Goal: Task Accomplishment & Management: Manage account settings

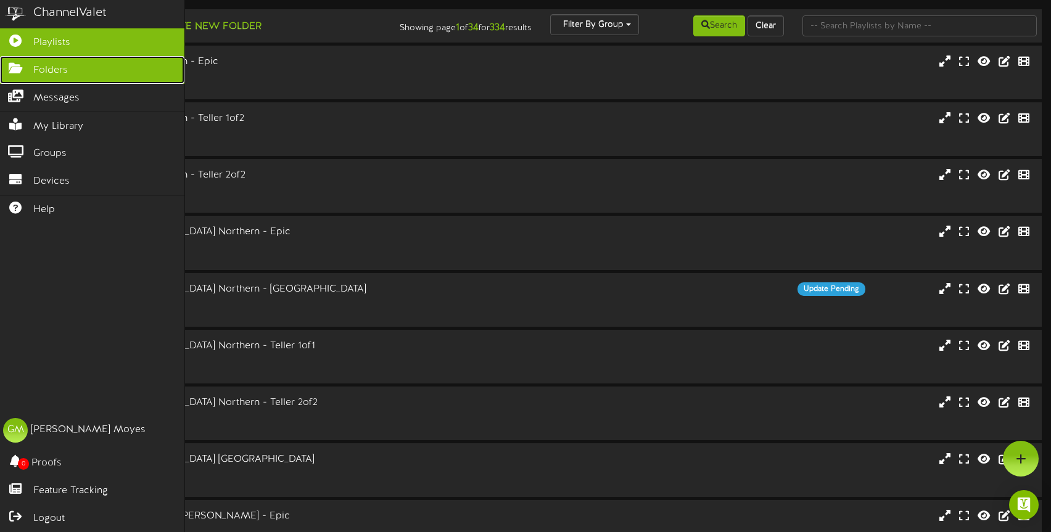
click at [26, 67] on icon at bounding box center [15, 66] width 31 height 9
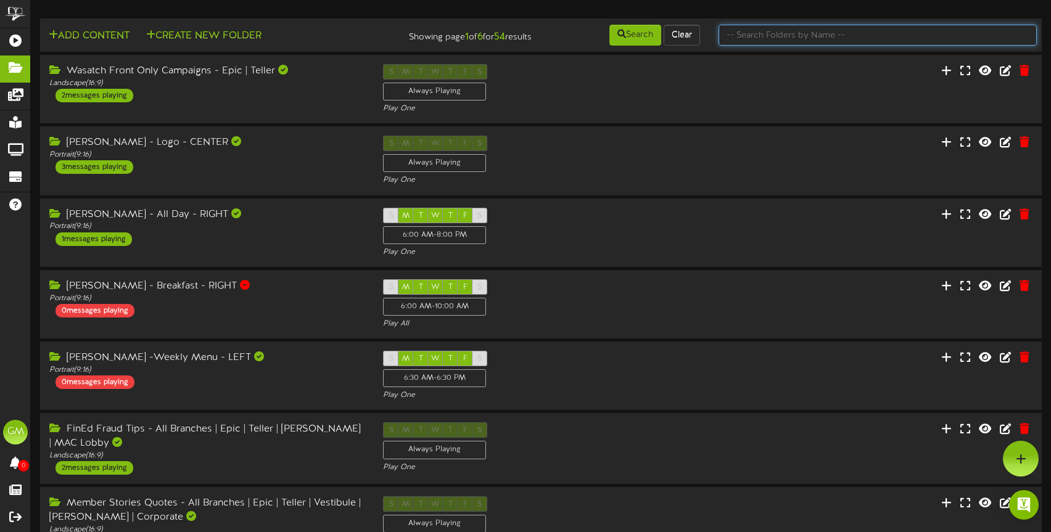
click at [899, 44] on input "text" at bounding box center [878, 35] width 318 height 21
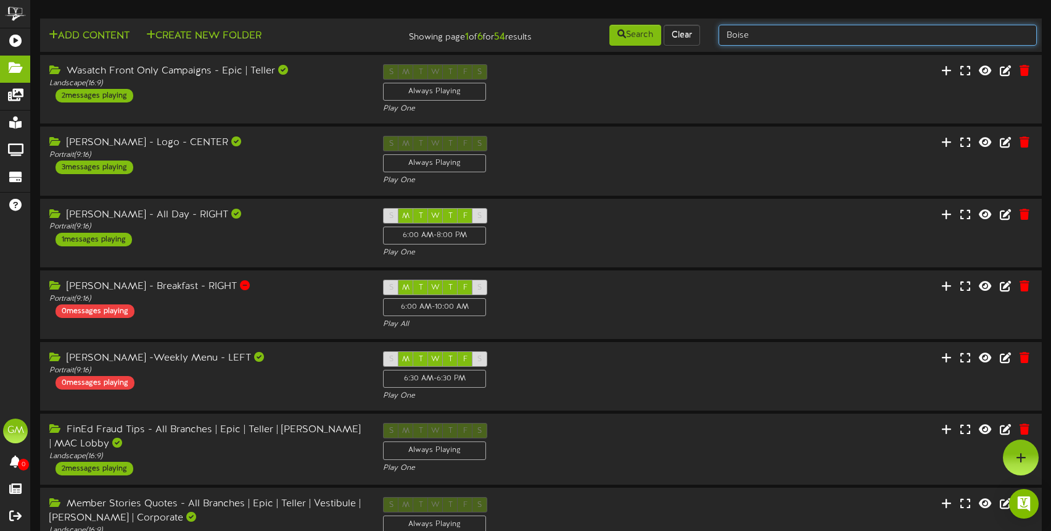
type input "Boise"
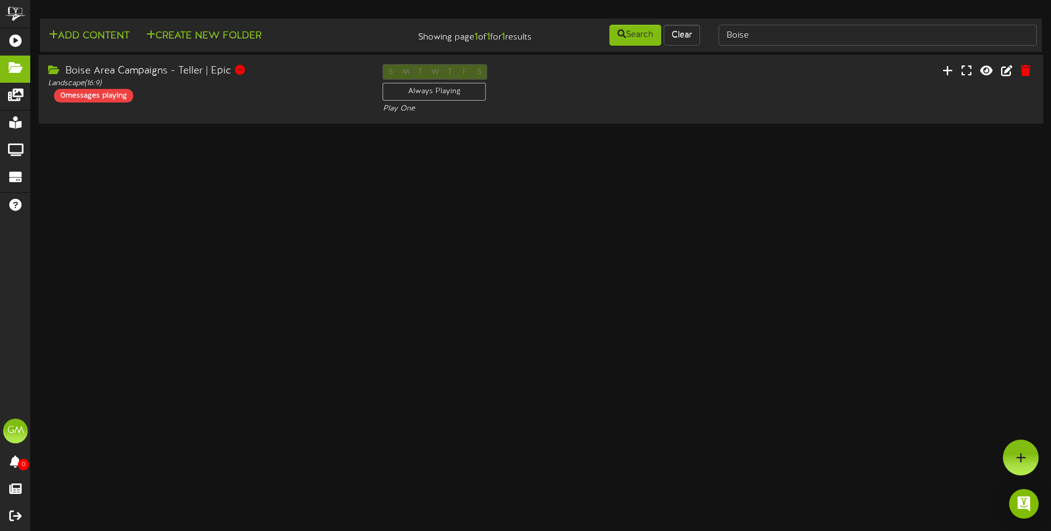
click at [293, 98] on div "Boise Area Campaigns - Teller | Epic Landscape ( 16:9 ) 0 messages playing" at bounding box center [206, 83] width 335 height 38
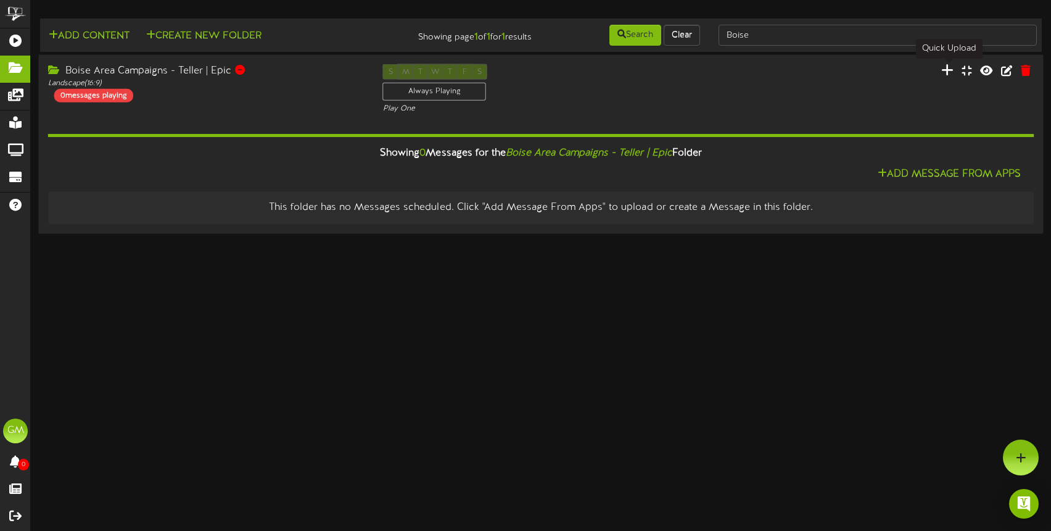
click at [947, 70] on icon at bounding box center [947, 70] width 12 height 14
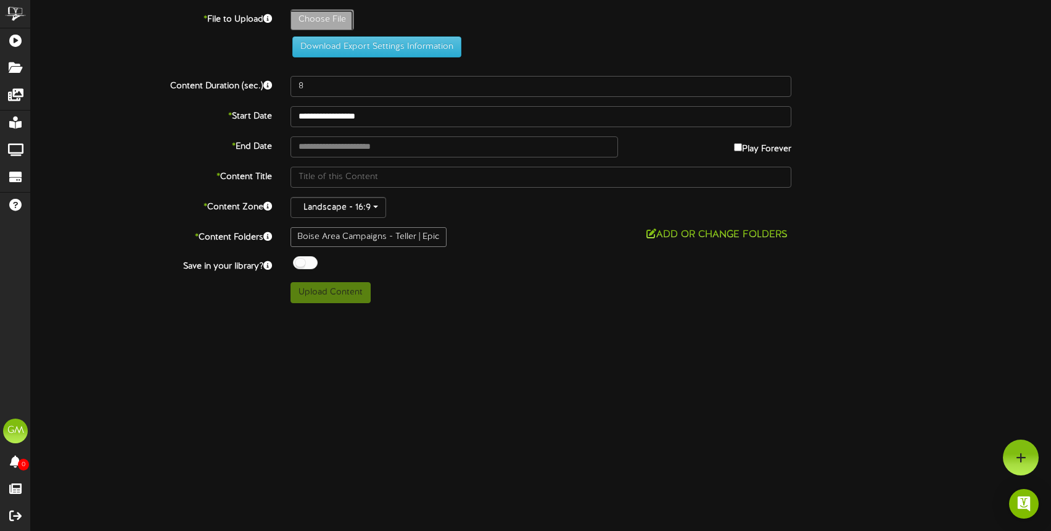
type input "**********"
type input "2025-FinEd-Trailhead-CreditMythsBusted-TellerTV-KC"
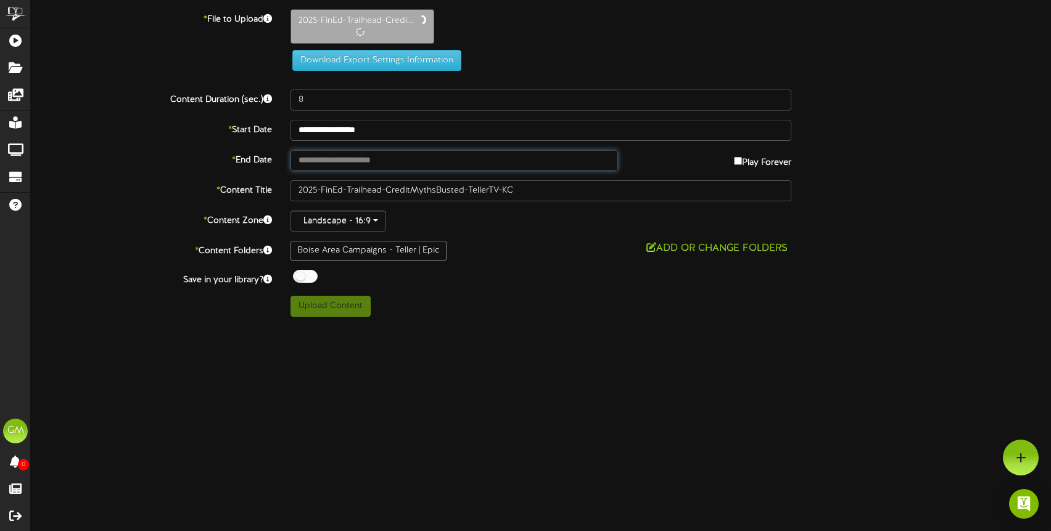
click at [392, 157] on input "text" at bounding box center [455, 160] width 328 height 21
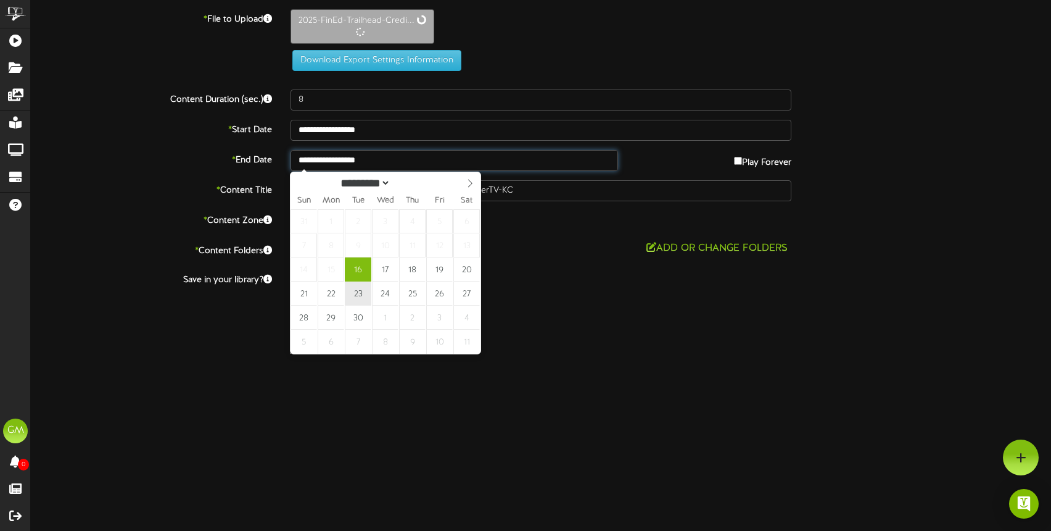
type input "**********"
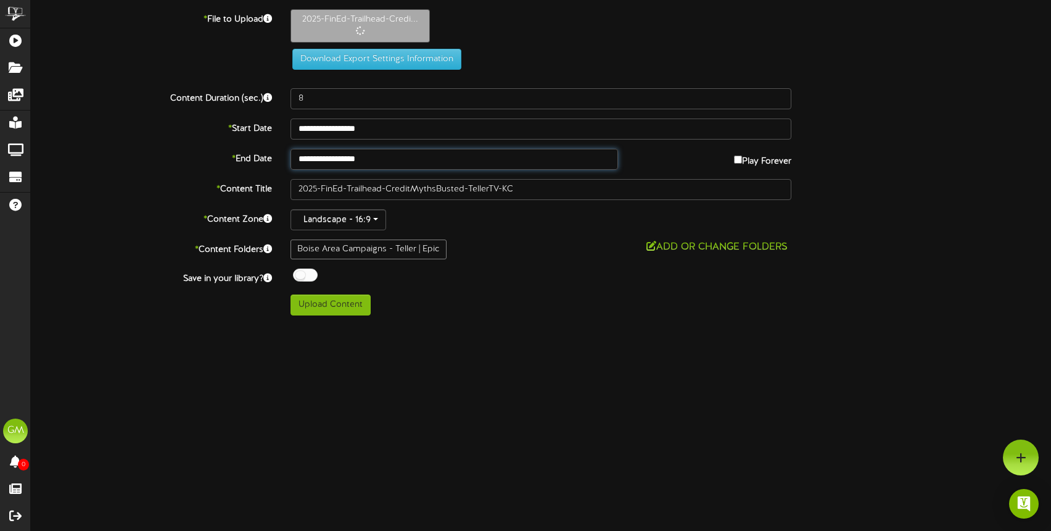
type input "19"
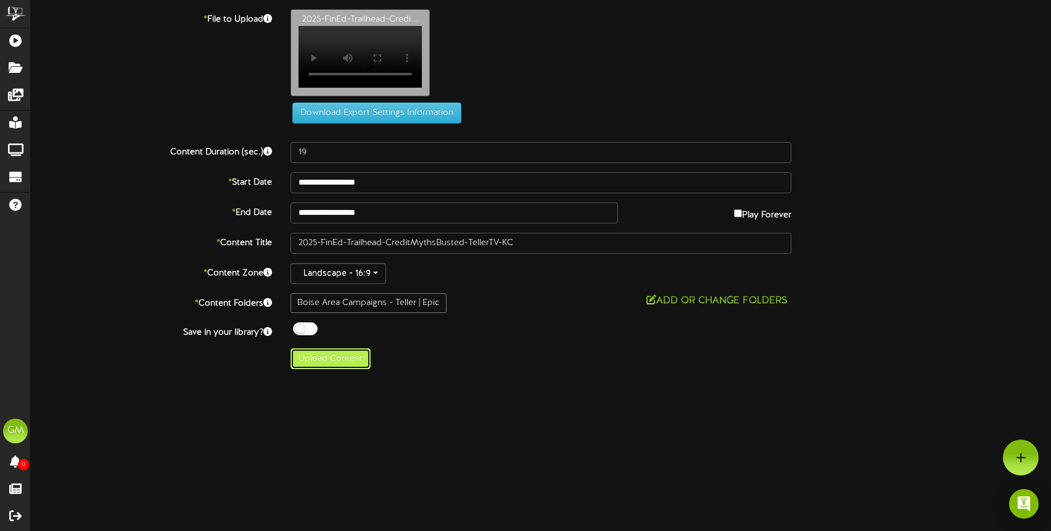
click at [333, 369] on button "Upload Content" at bounding box center [331, 358] width 80 height 21
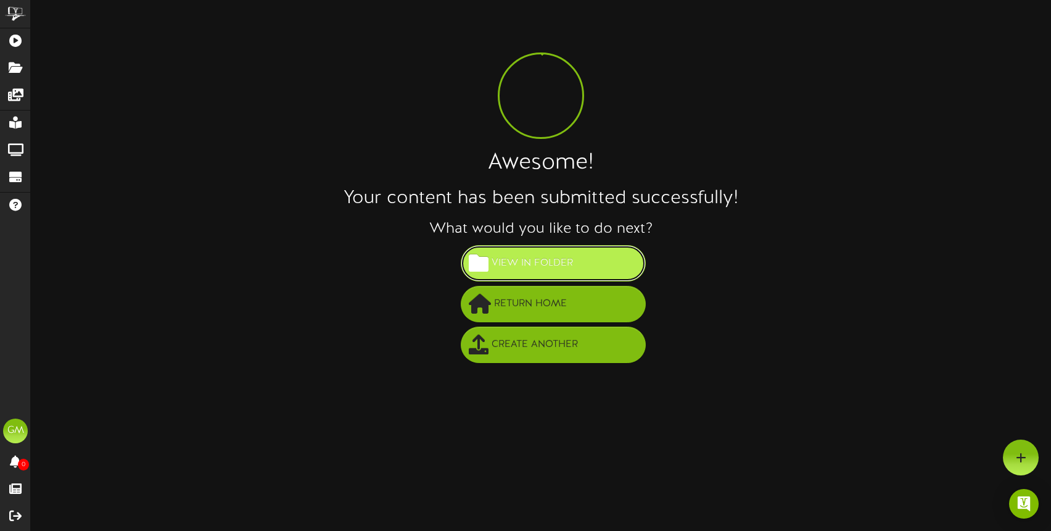
click at [566, 260] on span "View in Folder" at bounding box center [533, 263] width 88 height 20
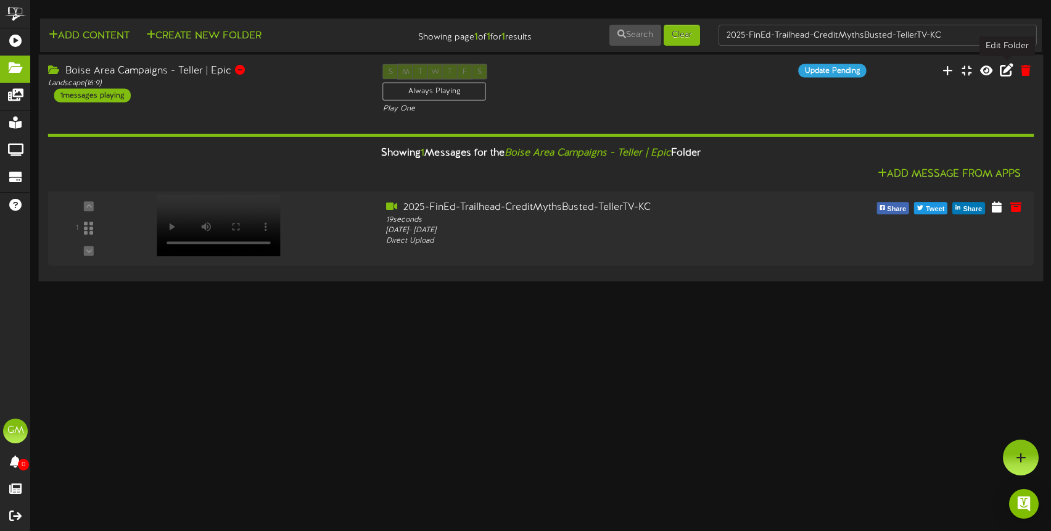
click at [1003, 69] on icon at bounding box center [1007, 70] width 14 height 14
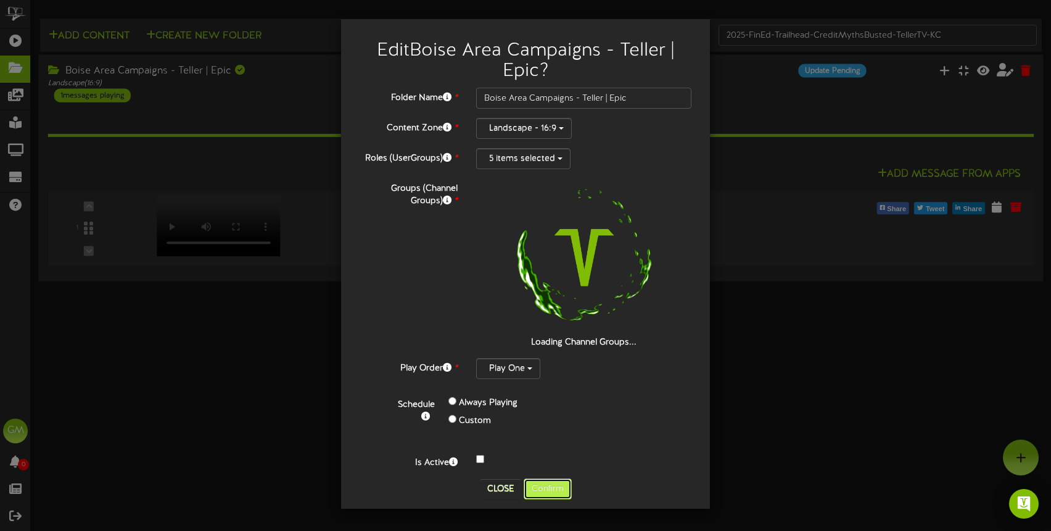
click at [546, 487] on button "Confirm" at bounding box center [548, 488] width 48 height 21
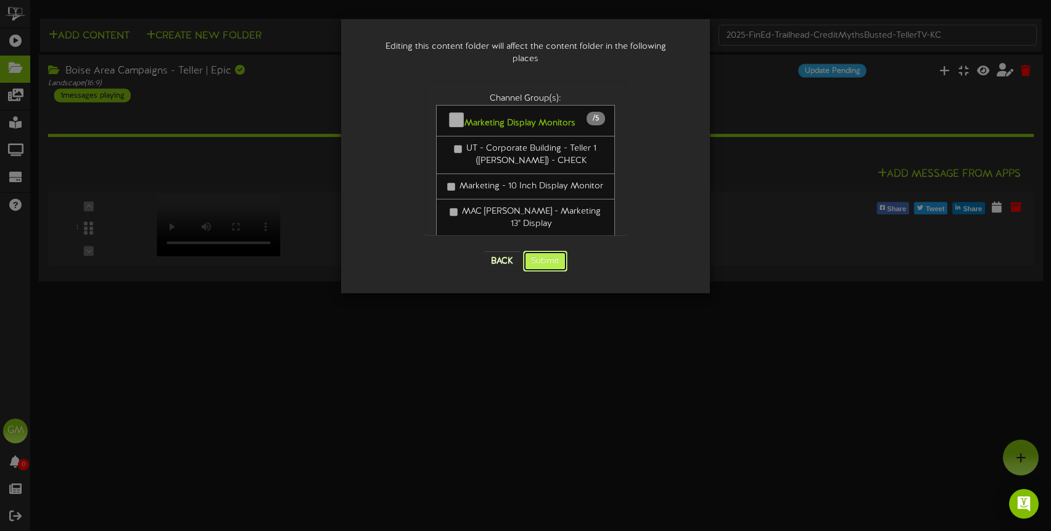
click at [543, 250] on button "Submit" at bounding box center [545, 260] width 44 height 21
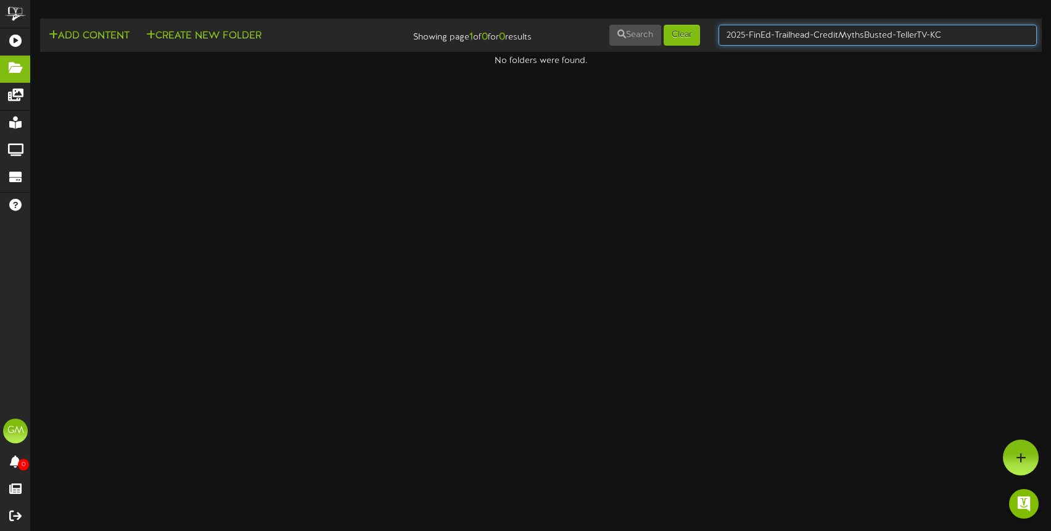
click at [817, 30] on input "2025-FinEd-Trailhead-CreditMythsBusted-TellerTV-KC" at bounding box center [878, 35] width 318 height 21
type input "Boise"
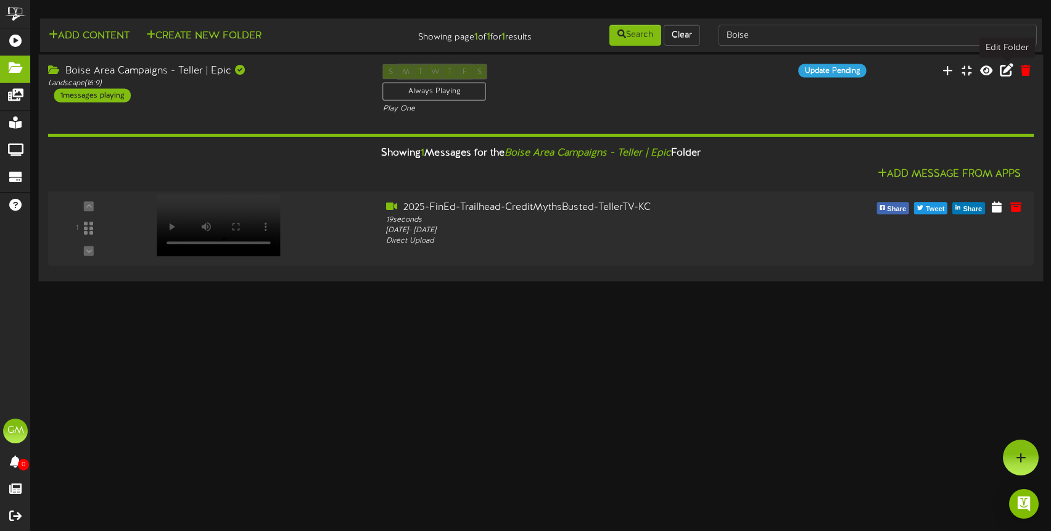
click at [1003, 71] on icon at bounding box center [1007, 70] width 14 height 14
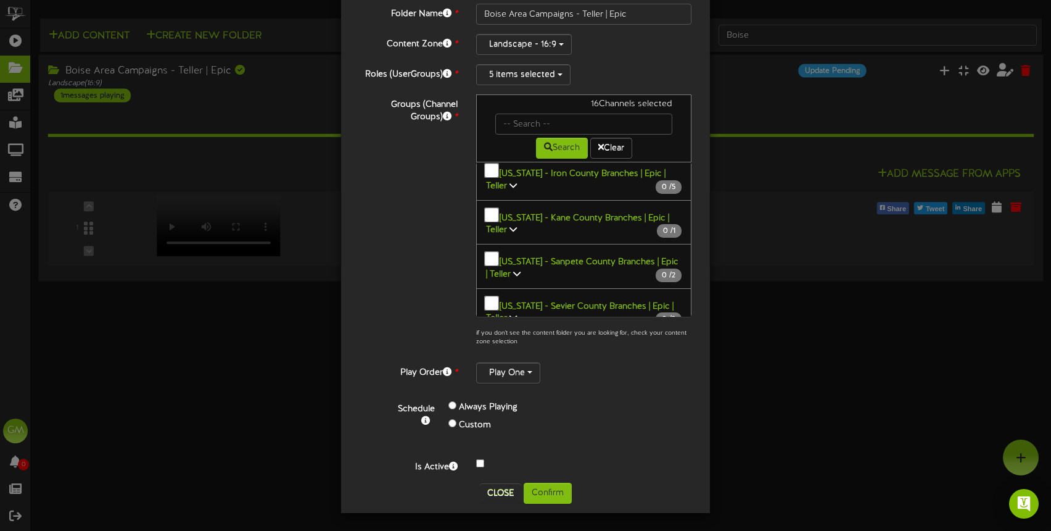
scroll to position [2123, 0]
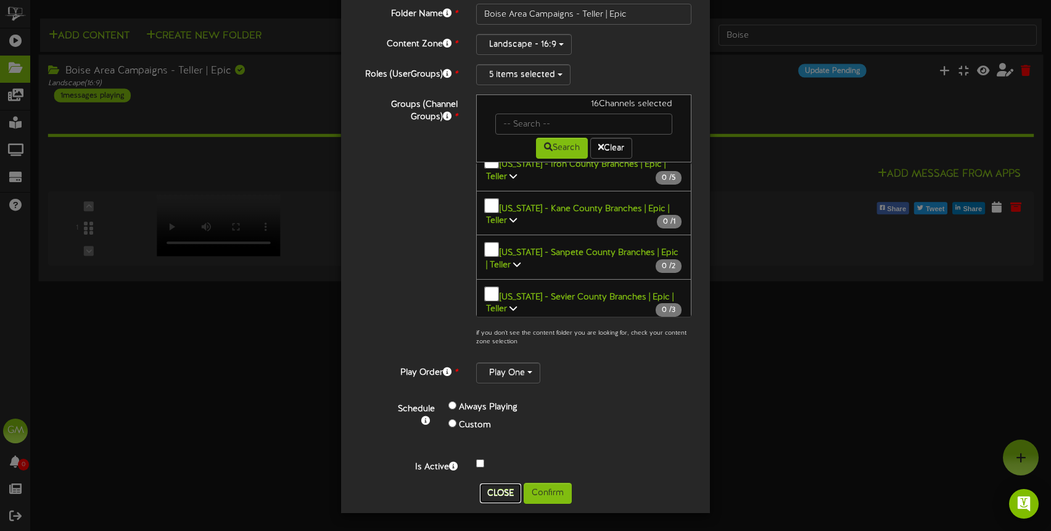
click at [499, 492] on button "Close" at bounding box center [500, 493] width 41 height 20
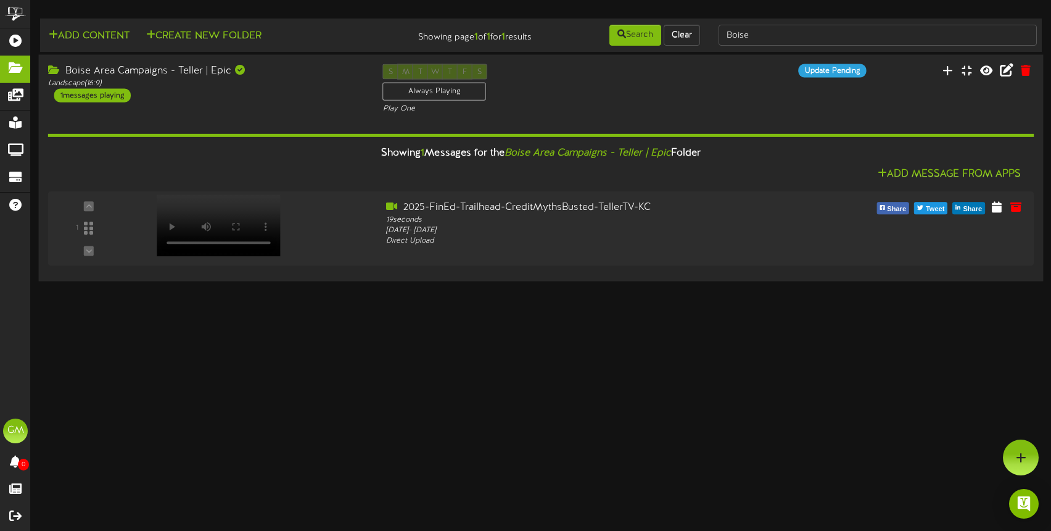
click at [486, 284] on html "ChannelValet Playlists Folders Messages My Library Groups Devices Help GM Gentr…" at bounding box center [525, 142] width 1051 height 284
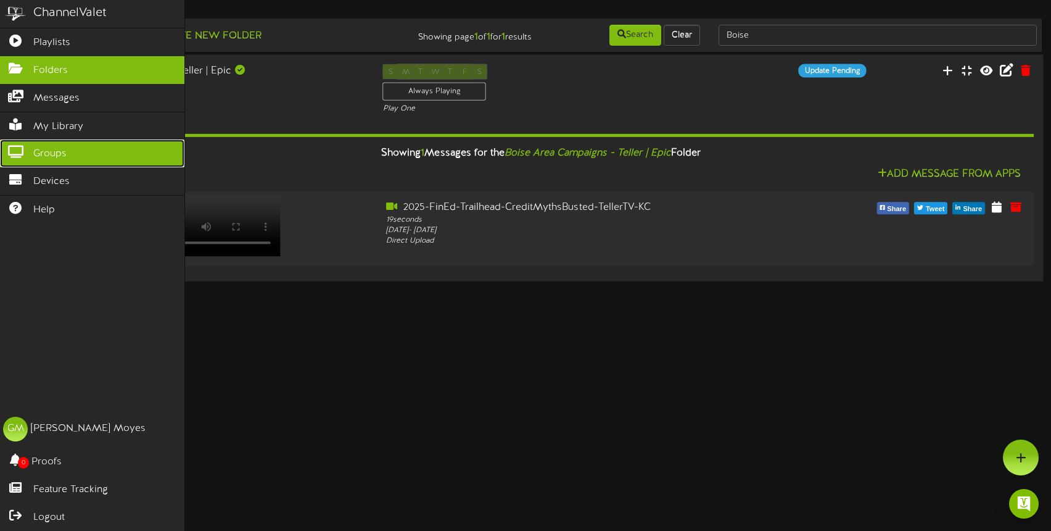
click at [67, 154] on link "Groups" at bounding box center [92, 153] width 184 height 28
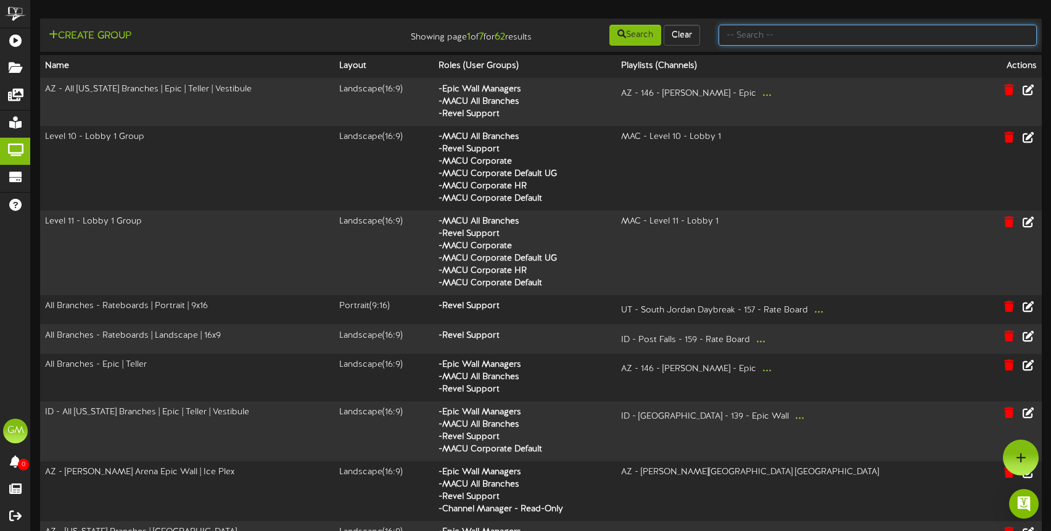
click at [764, 40] on input "text" at bounding box center [878, 35] width 318 height 21
type input "f"
type input "Idaho Falls"
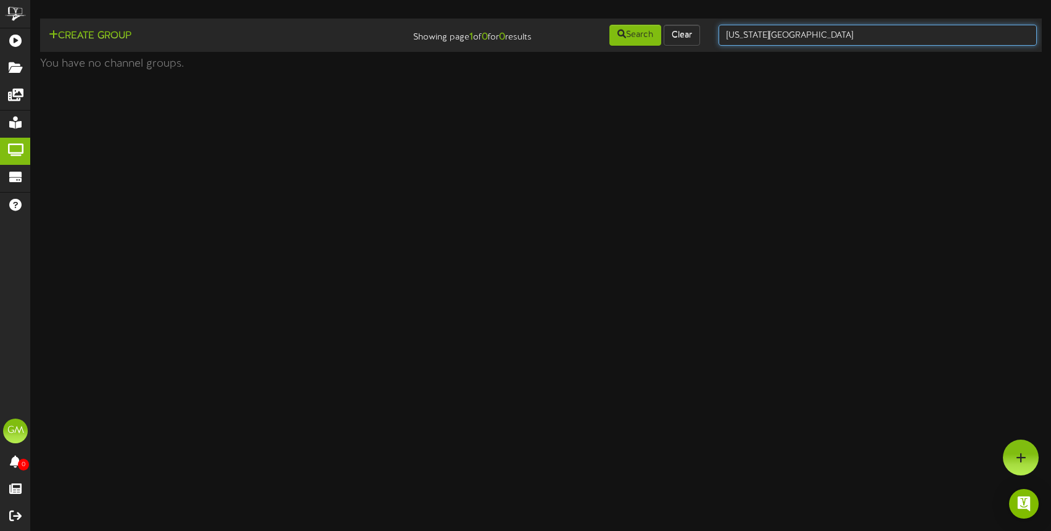
drag, startPoint x: 801, startPoint y: 33, endPoint x: 708, endPoint y: 35, distance: 93.2
click at [708, 35] on div "Create Group Showing page 1 of 0 for 0 results Search Clear Idaho Falls" at bounding box center [541, 34] width 1010 height 23
type input "bonneville"
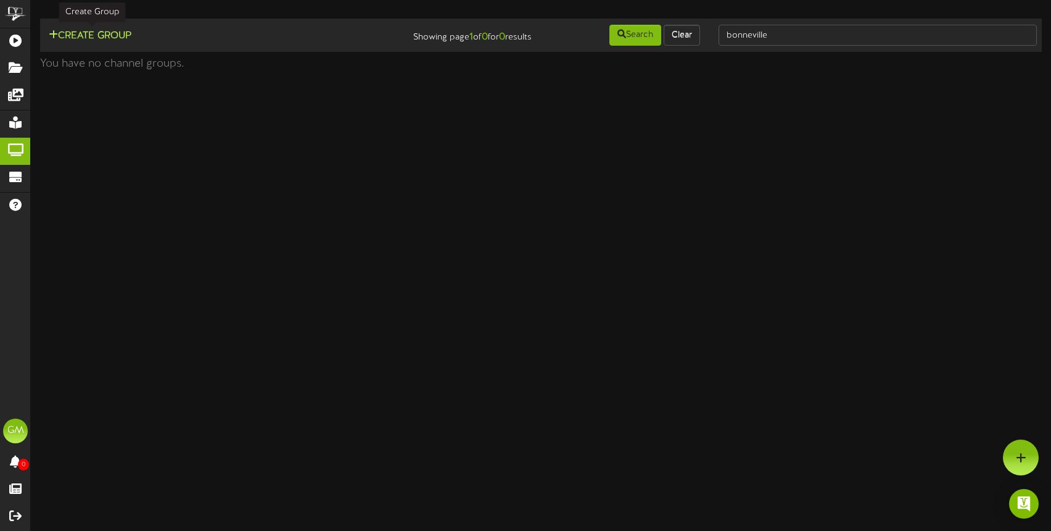
click at [94, 36] on button "Create Group" at bounding box center [90, 35] width 90 height 15
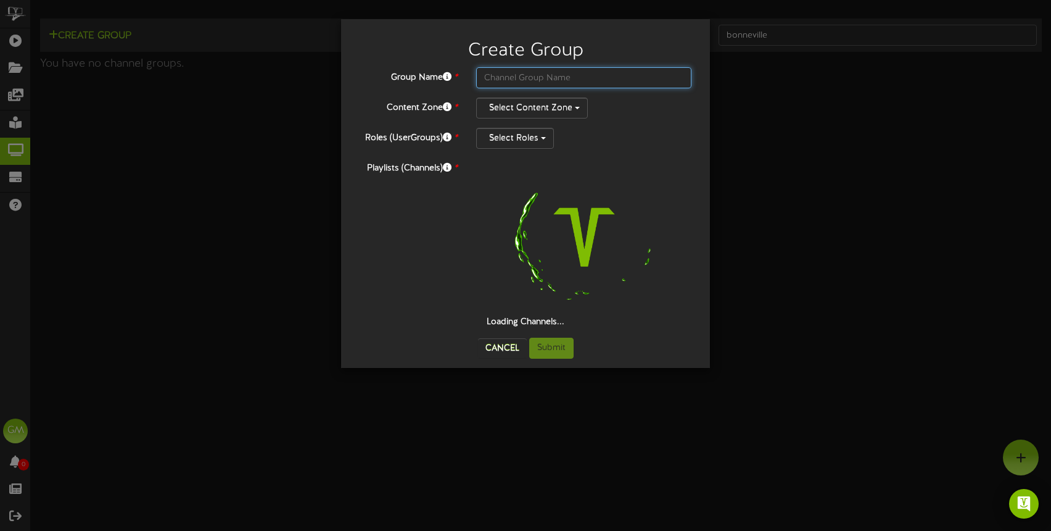
click at [533, 81] on input "text" at bounding box center [583, 77] width 215 height 21
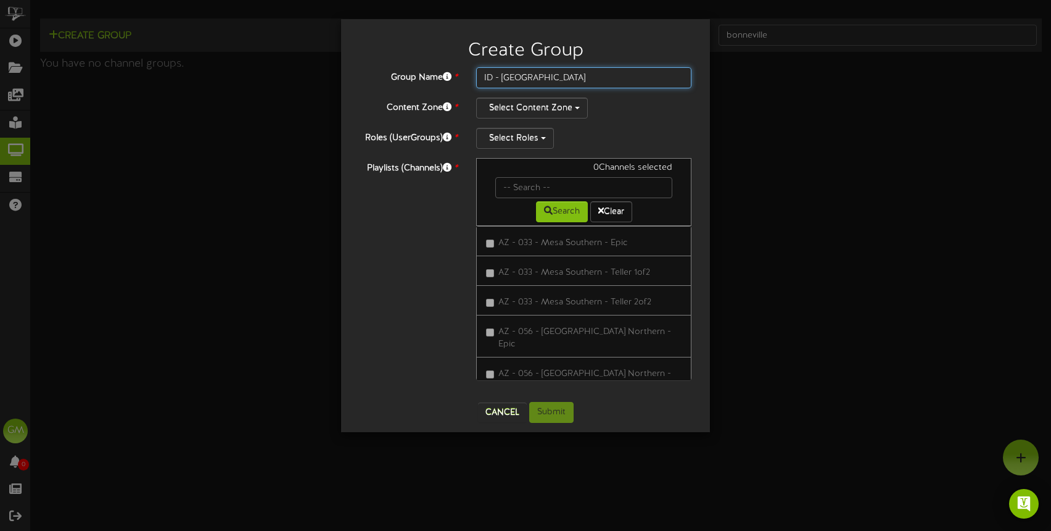
type input "ID - Bonneville County"
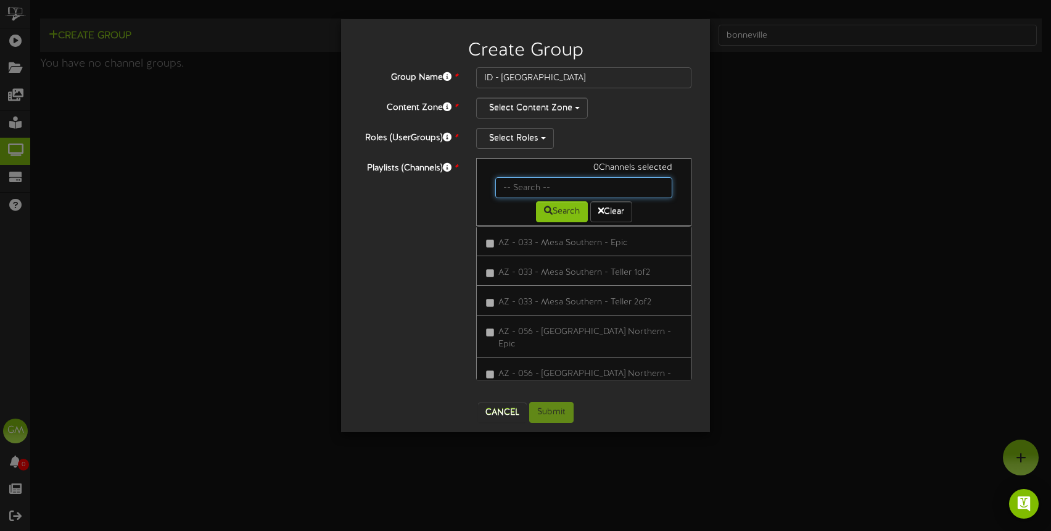
click at [542, 193] on input "text" at bounding box center [583, 187] width 177 height 21
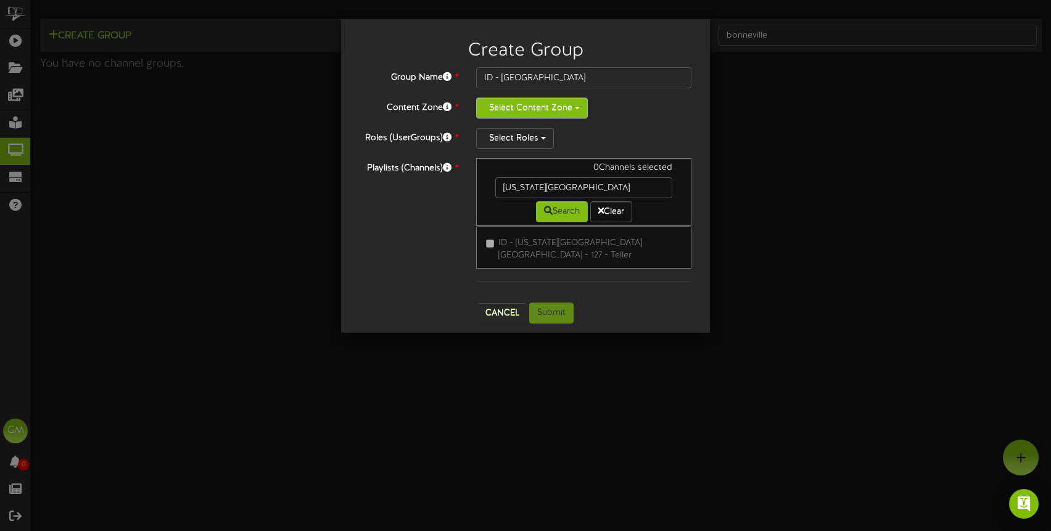
click at [541, 109] on button "Select Content Zone" at bounding box center [532, 107] width 112 height 21
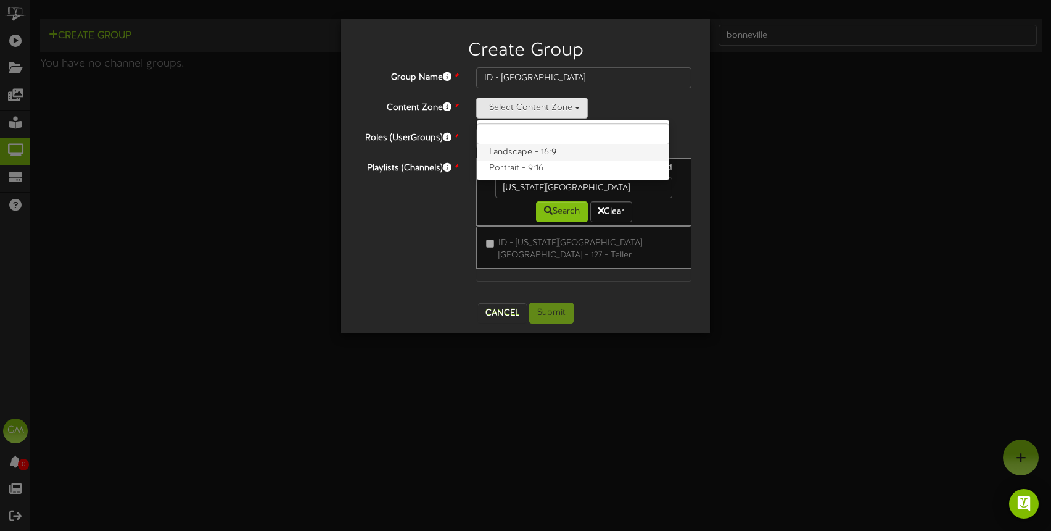
click at [534, 154] on label "Landscape - 16:9" at bounding box center [573, 152] width 192 height 16
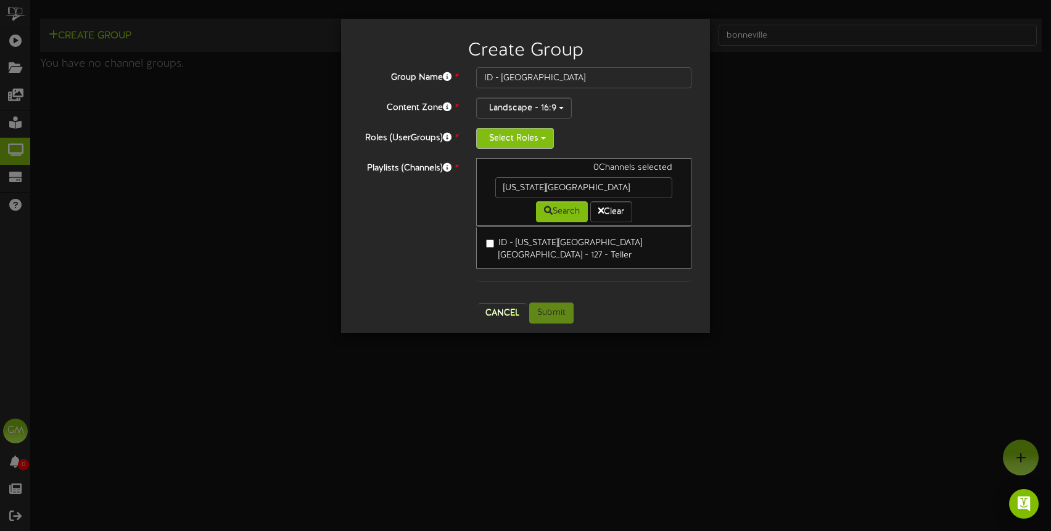
click at [530, 137] on button "Select Roles" at bounding box center [515, 138] width 78 height 21
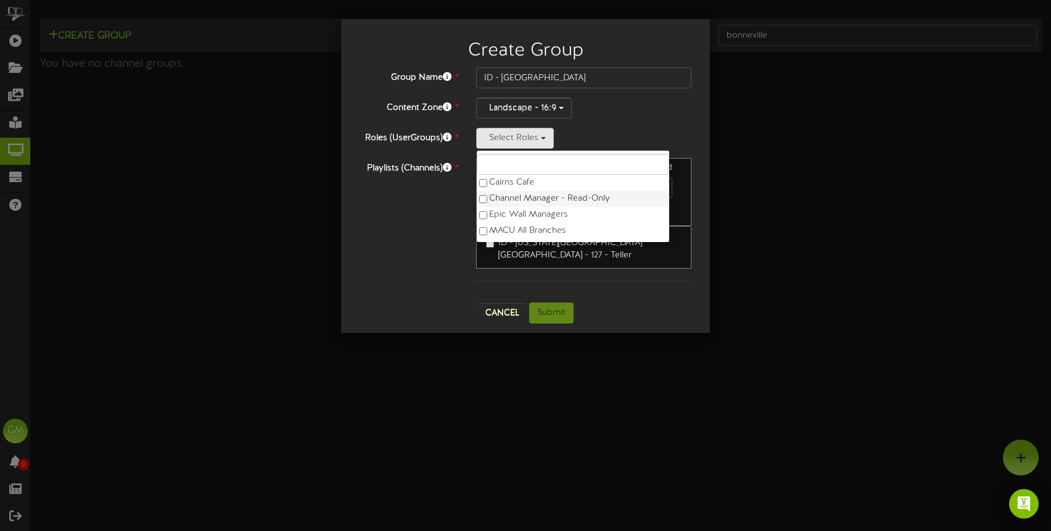
click at [542, 198] on label "Channel Manager - Read-Only" at bounding box center [573, 199] width 192 height 16
click at [545, 212] on label "Epic Wall Managers" at bounding box center [573, 215] width 192 height 16
click at [545, 230] on label "MACU All Branches" at bounding box center [573, 231] width 192 height 16
click at [532, 229] on label "Revel Support" at bounding box center [573, 231] width 192 height 16
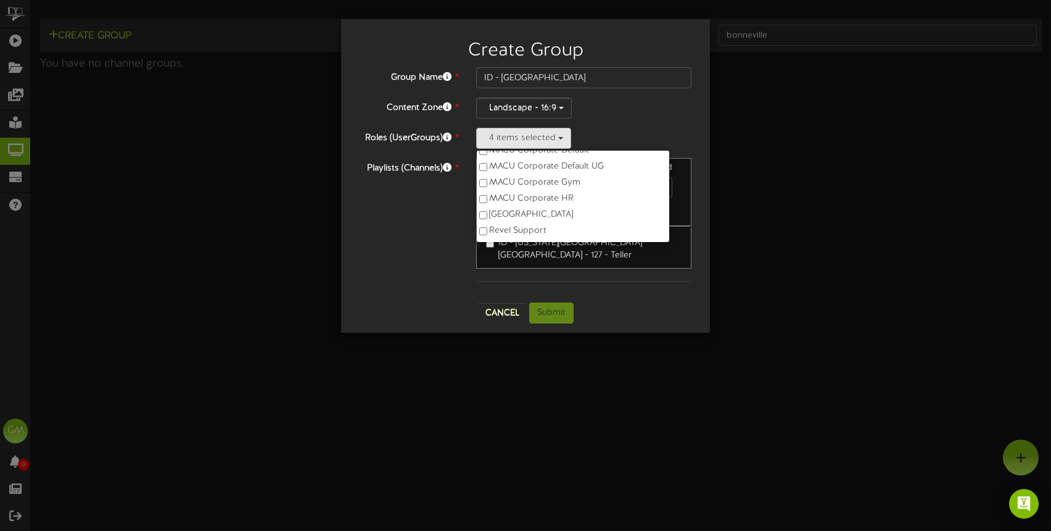
click at [426, 249] on div "Playlists (Channels) * 0 Channels selected Idaho Falls Search Clear ID - Idaho …" at bounding box center [525, 225] width 350 height 135
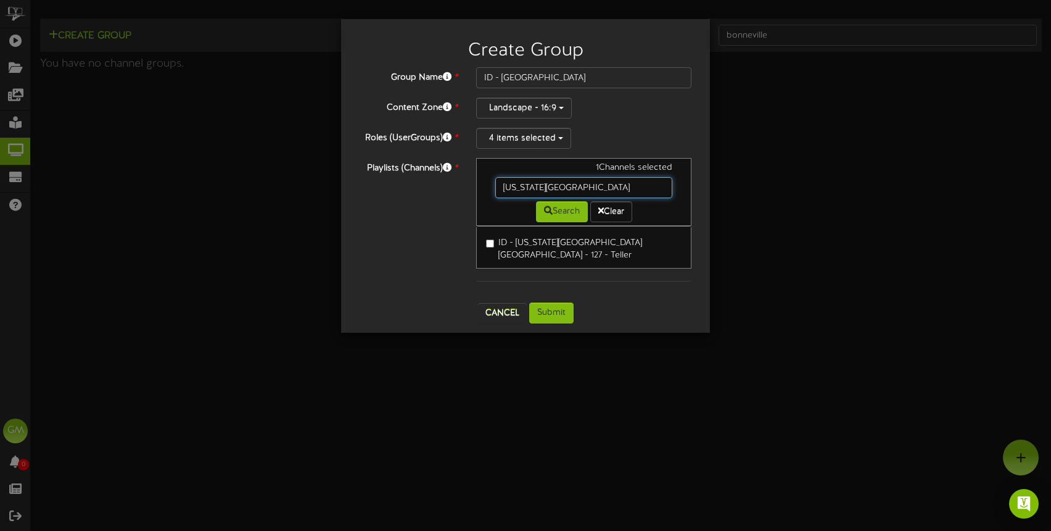
drag, startPoint x: 561, startPoint y: 186, endPoint x: 482, endPoint y: 186, distance: 79.0
click at [482, 186] on div "1 Channels selected Idaho Falls Search Clear" at bounding box center [583, 192] width 215 height 68
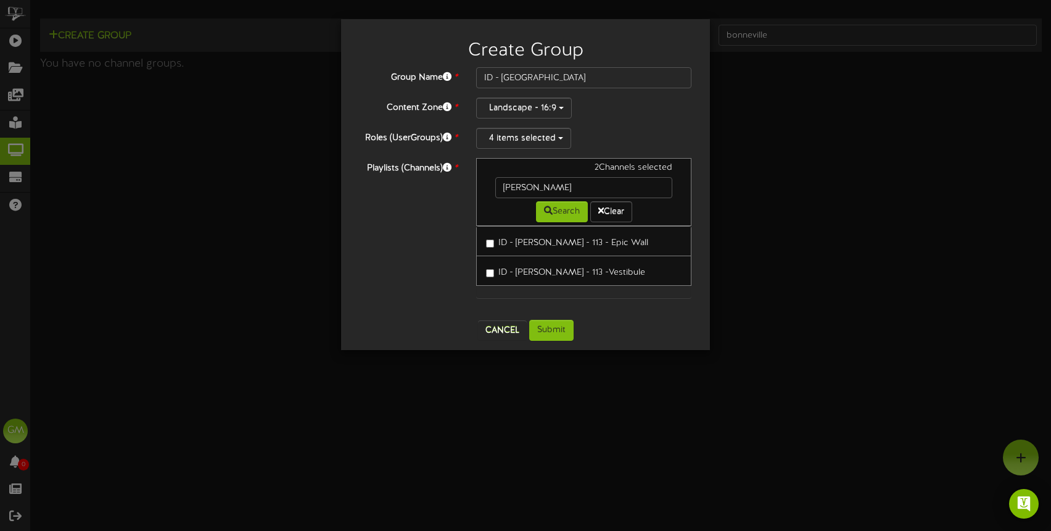
click at [491, 278] on label "ID - Ammon - 113 -Vestibule" at bounding box center [565, 270] width 159 height 17
drag, startPoint x: 551, startPoint y: 189, endPoint x: 471, endPoint y: 191, distance: 79.6
click at [471, 191] on div "3 Channels selected Ammon Search Clear ID - Ammon - 113 - Epic Wall ID - Ammon …" at bounding box center [584, 234] width 234 height 152
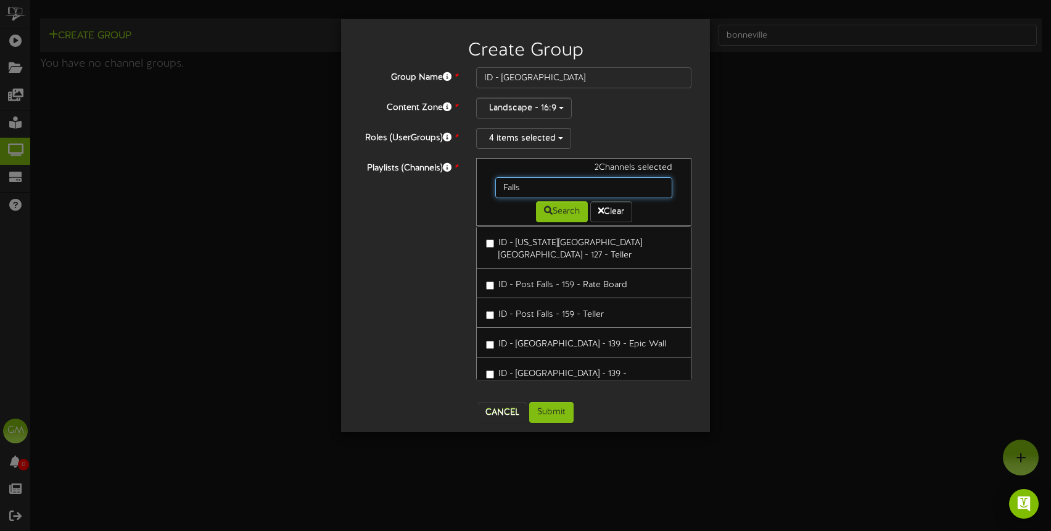
drag, startPoint x: 533, startPoint y: 186, endPoint x: 473, endPoint y: 186, distance: 60.5
click at [473, 186] on div "2 Channels selected Falls Search Clear ID - Idaho Falls Sunnyside - 127 - Telle…" at bounding box center [584, 275] width 234 height 234
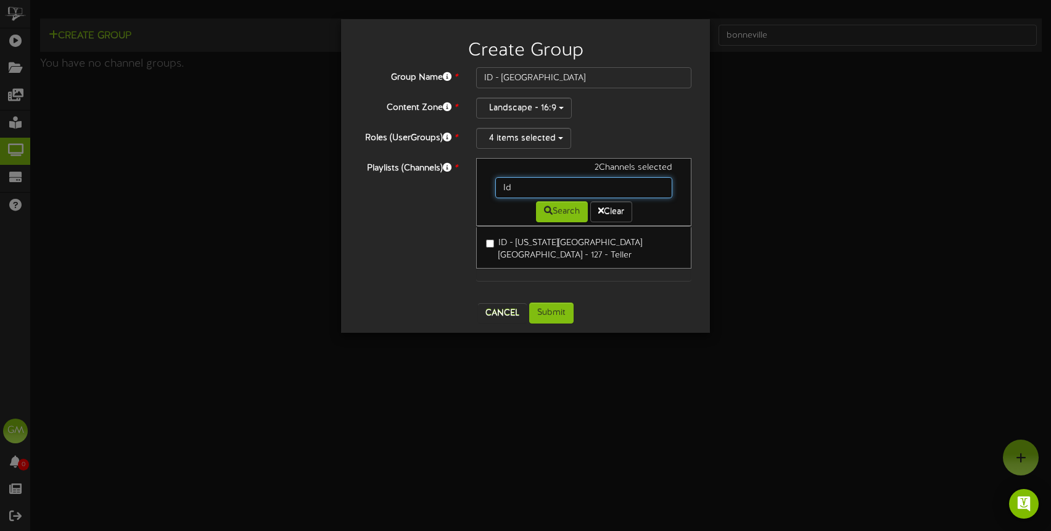
type input "I"
click at [440, 256] on div "Playlists (Channels) * 2 Channels selected Search Clear ID - Idaho Falls Sunnys…" at bounding box center [525, 225] width 350 height 135
click at [514, 190] on input "text" at bounding box center [583, 187] width 177 height 21
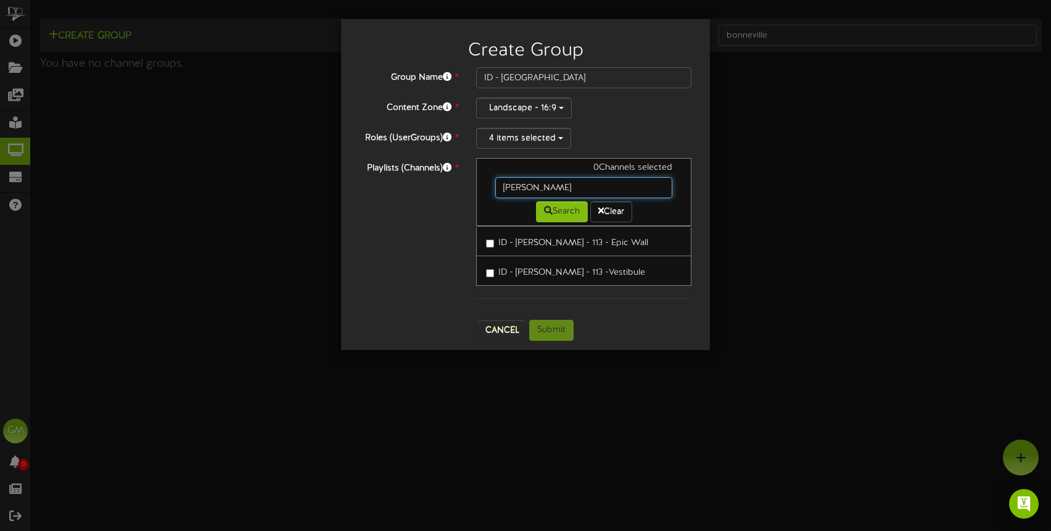
click at [557, 189] on input "Ammon" at bounding box center [583, 187] width 177 height 21
type input "A"
type input "ID"
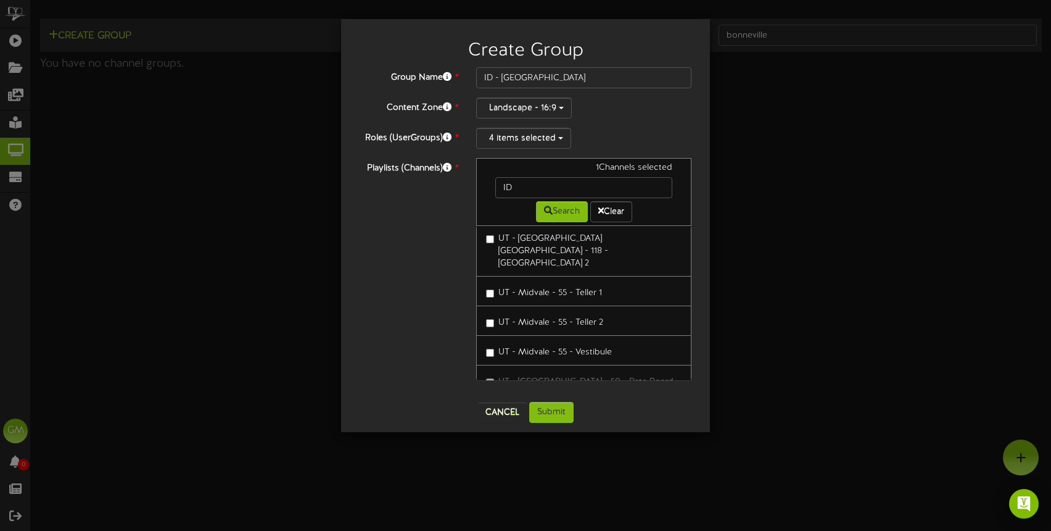
scroll to position [0, 0]
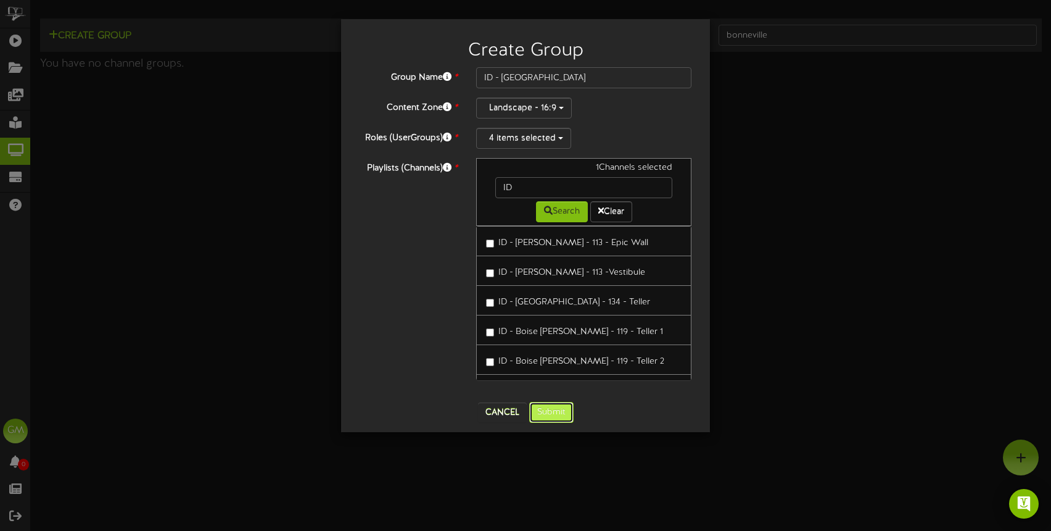
click at [553, 418] on button "Submit" at bounding box center [551, 412] width 44 height 21
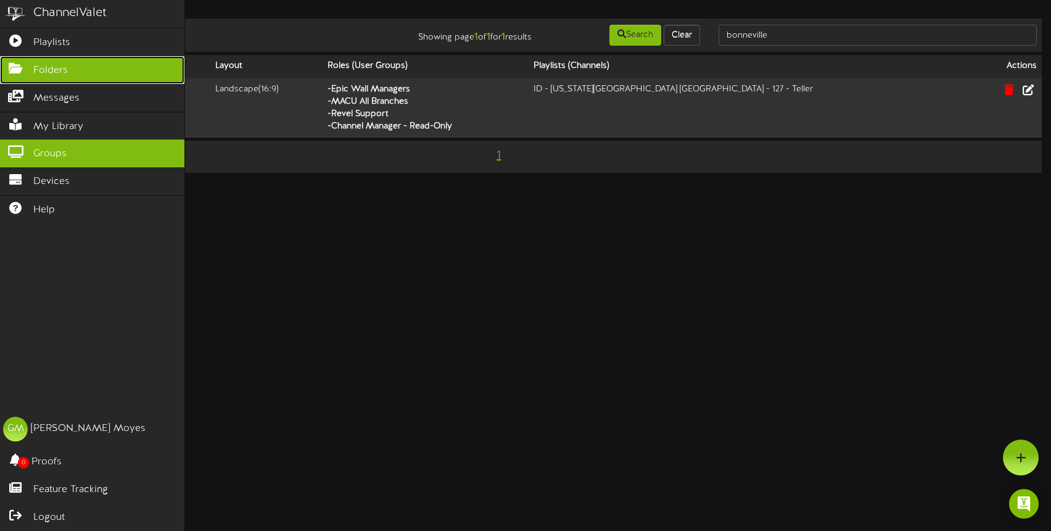
click at [19, 75] on link "Folders" at bounding box center [92, 70] width 184 height 28
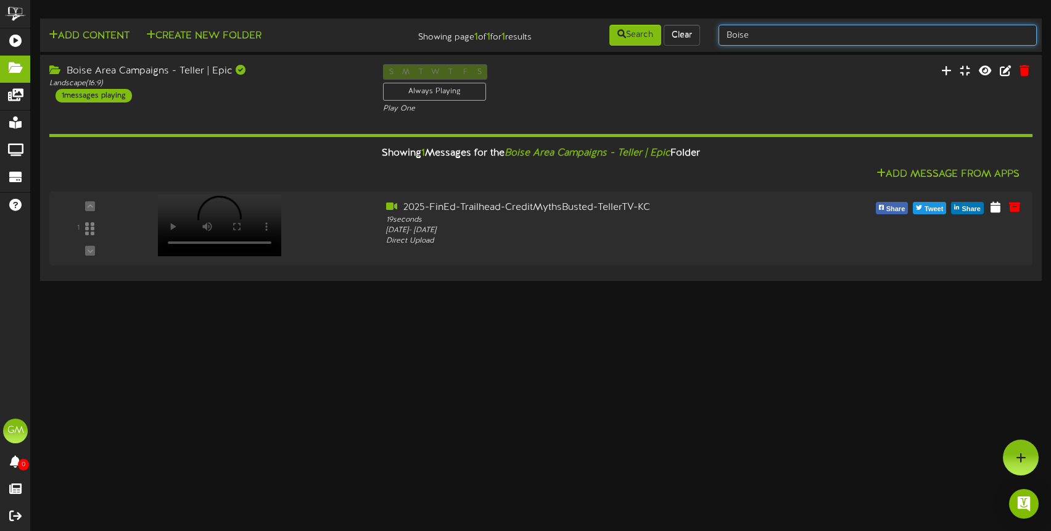
drag, startPoint x: 764, startPoint y: 34, endPoint x: 716, endPoint y: 35, distance: 48.1
click at [716, 35] on div "Boise" at bounding box center [877, 34] width 337 height 23
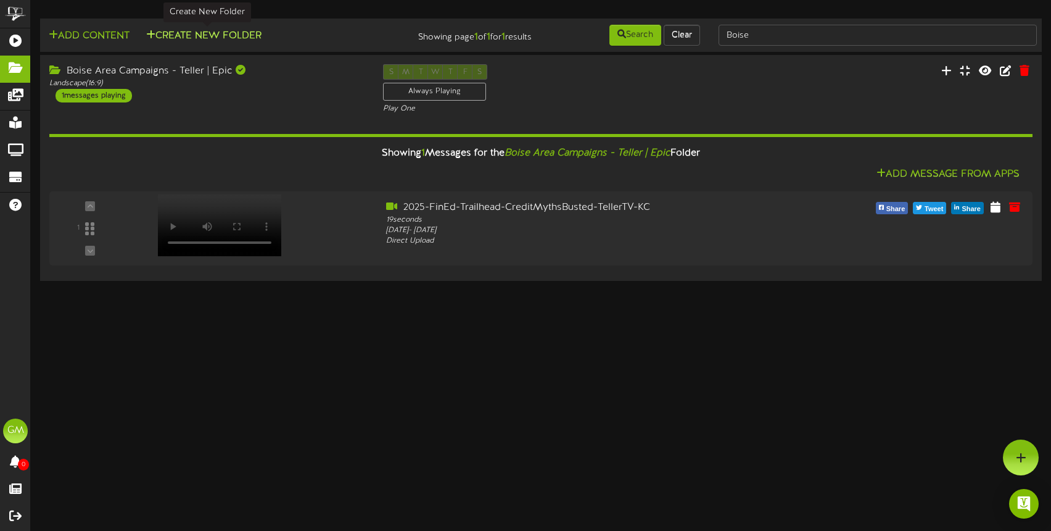
click at [217, 38] on button "Create New Folder" at bounding box center [204, 35] width 123 height 15
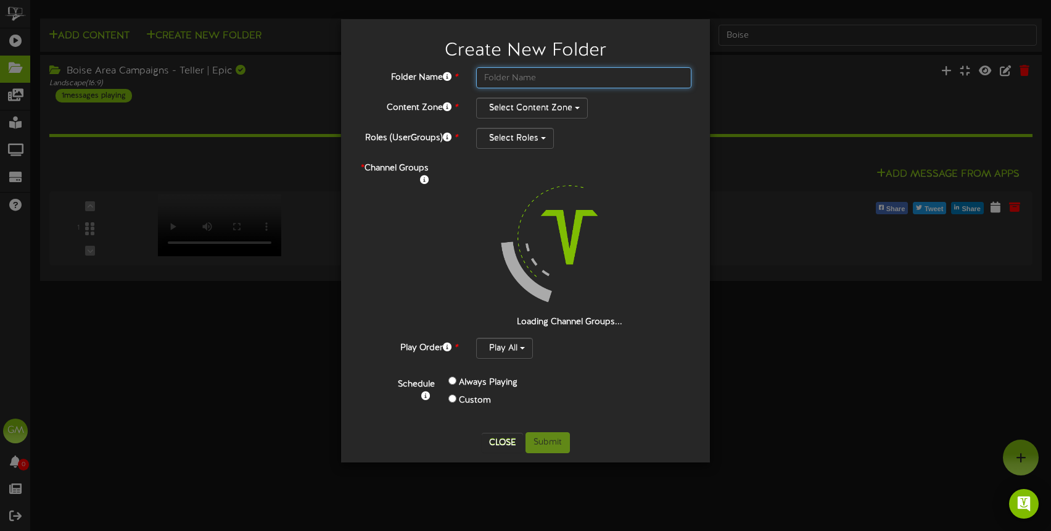
click at [498, 76] on input "text" at bounding box center [583, 77] width 215 height 21
type input "I"
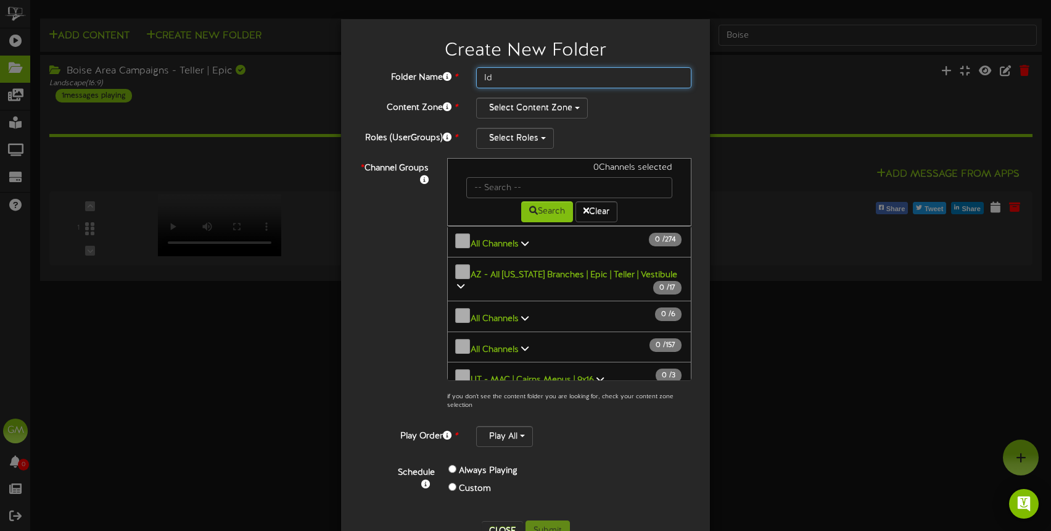
type input "I"
type input "Idaho Falls Area Campaigns - Epic | Teller"
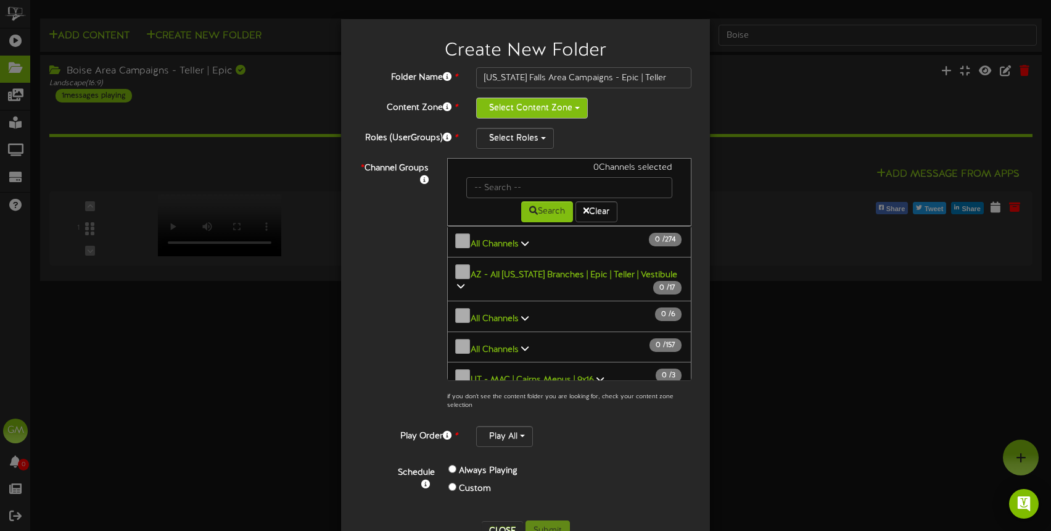
click at [561, 112] on button "Select Content Zone" at bounding box center [532, 107] width 112 height 21
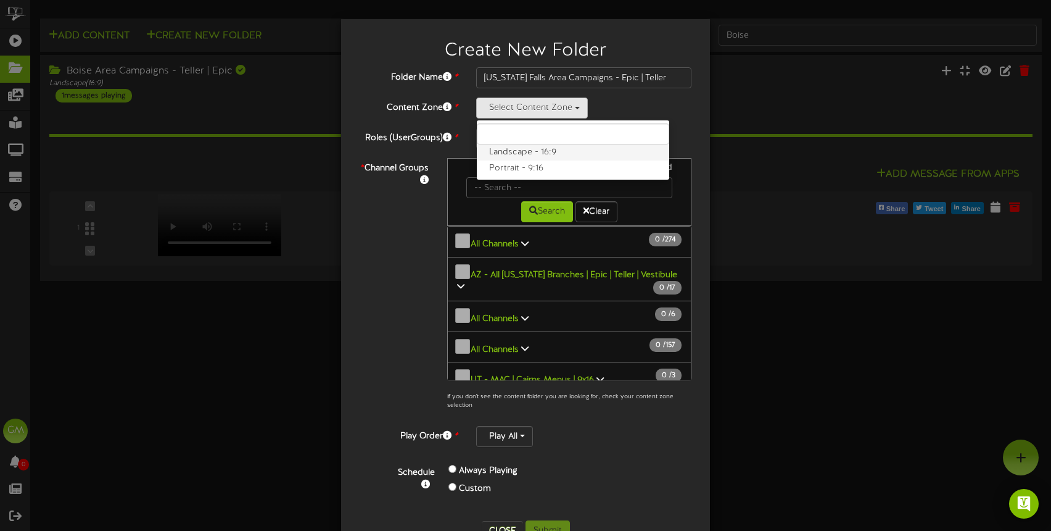
click at [528, 151] on label "Landscape - 16:9" at bounding box center [573, 152] width 192 height 16
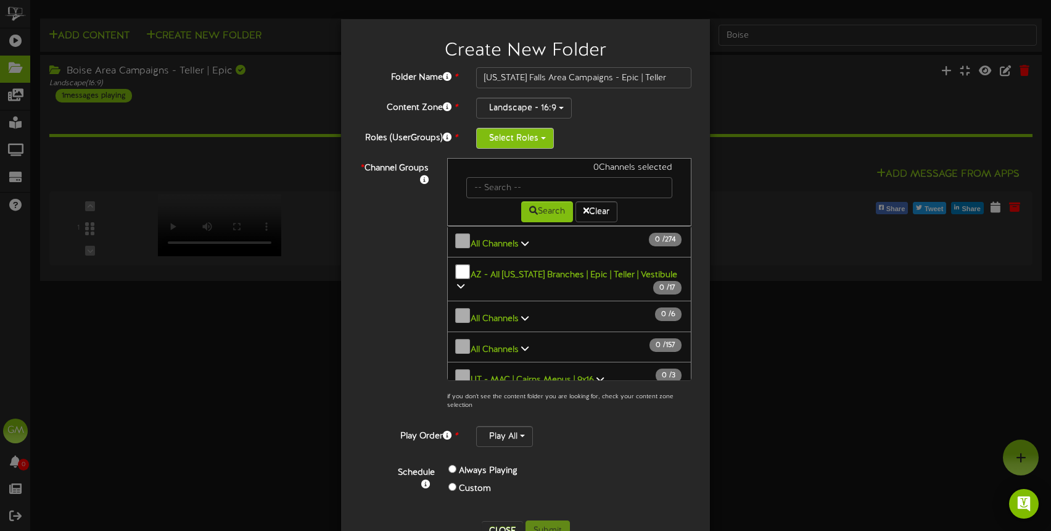
click at [523, 139] on button "Select Roles" at bounding box center [515, 138] width 78 height 21
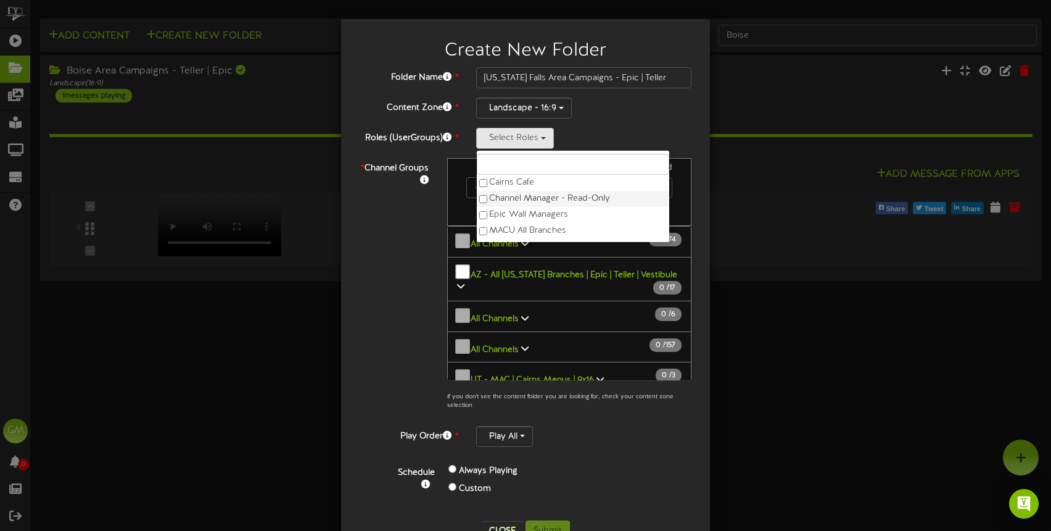
click at [537, 198] on label "Channel Manager - Read-Only" at bounding box center [573, 199] width 192 height 16
click at [533, 215] on label "Epic Wall Managers" at bounding box center [573, 215] width 192 height 16
click at [527, 233] on label "MACU All Branches" at bounding box center [573, 231] width 192 height 16
click at [527, 231] on label "Revel Support" at bounding box center [573, 231] width 192 height 16
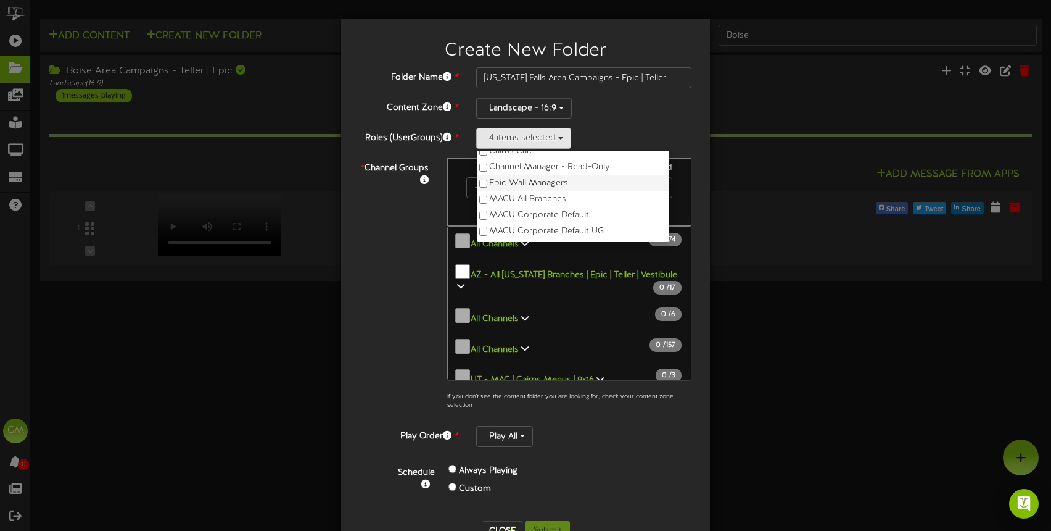
scroll to position [39, 0]
click at [415, 262] on div "* Channel Groups 0 Channels selected Search Clear 0" at bounding box center [525, 287] width 350 height 258
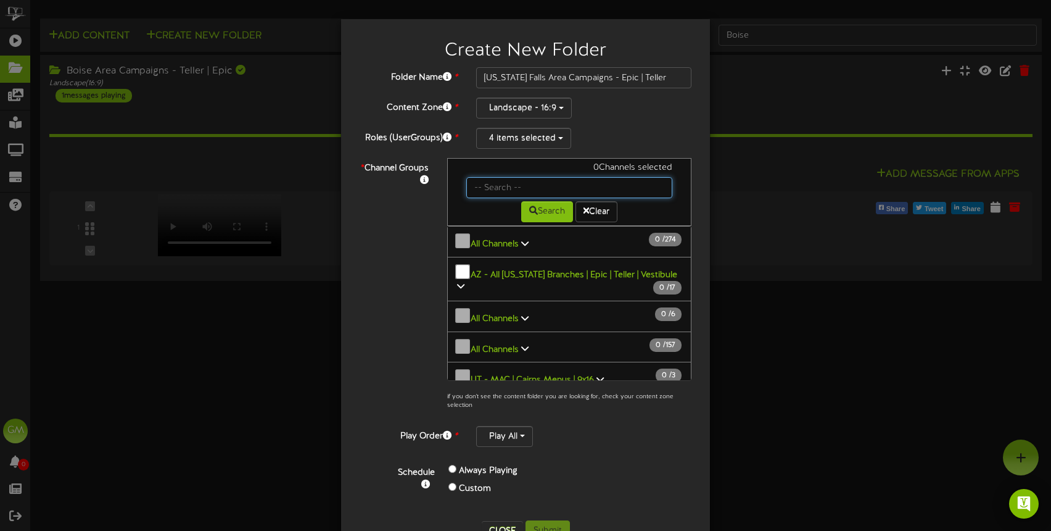
click at [507, 183] on input "text" at bounding box center [569, 187] width 206 height 21
type input "Bonneville"
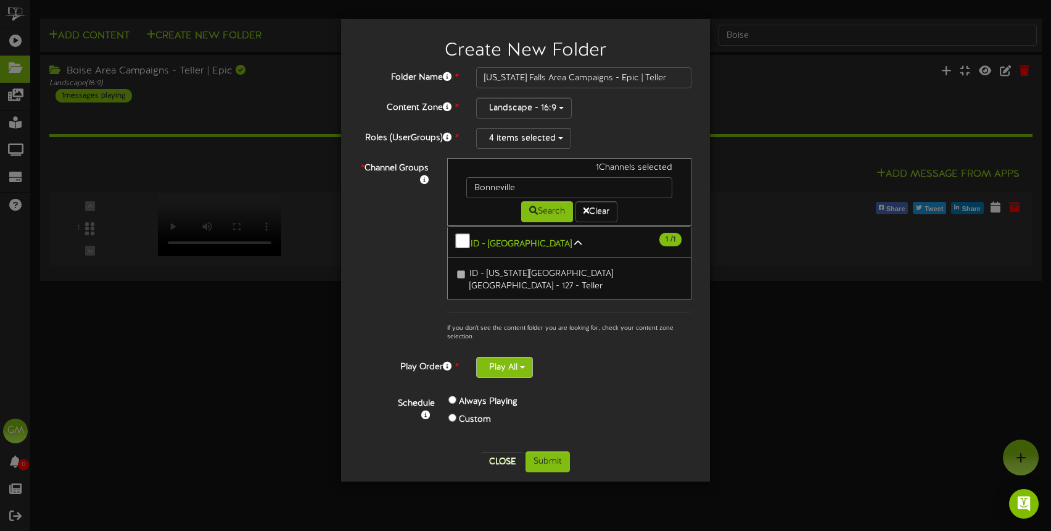
click at [524, 366] on span "button" at bounding box center [522, 367] width 5 height 2
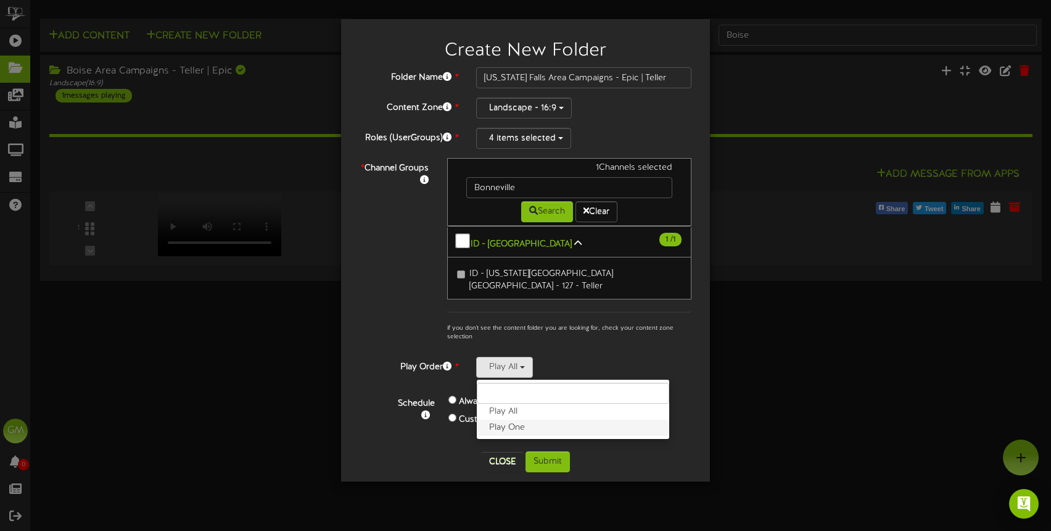
click at [519, 419] on label "Play One" at bounding box center [573, 427] width 192 height 16
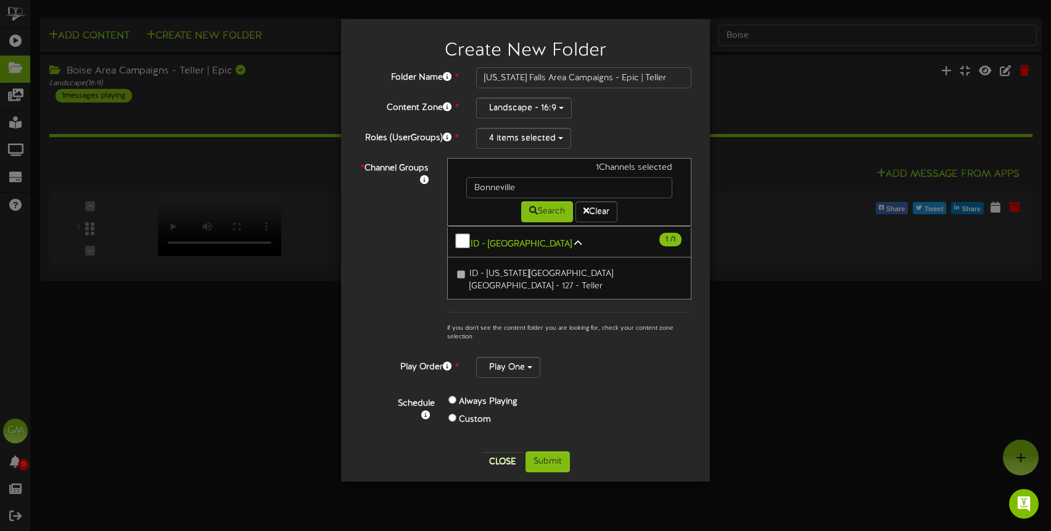
click at [563, 411] on div "Custom" at bounding box center [530, 420] width 165 height 18
click at [553, 451] on button "Submit" at bounding box center [548, 461] width 44 height 21
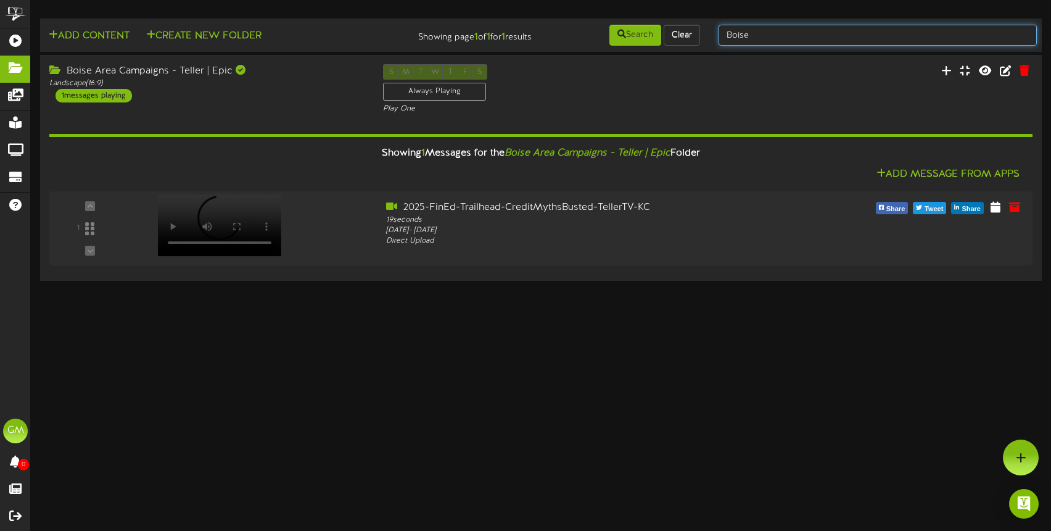
drag, startPoint x: 766, startPoint y: 42, endPoint x: 703, endPoint y: 44, distance: 62.4
click at [703, 44] on div "Add Content Create New Folder Showing page 1 of 1 for 1 results Search Clear Bo…" at bounding box center [541, 34] width 1010 height 23
type input "B"
type input "Idaho Falls"
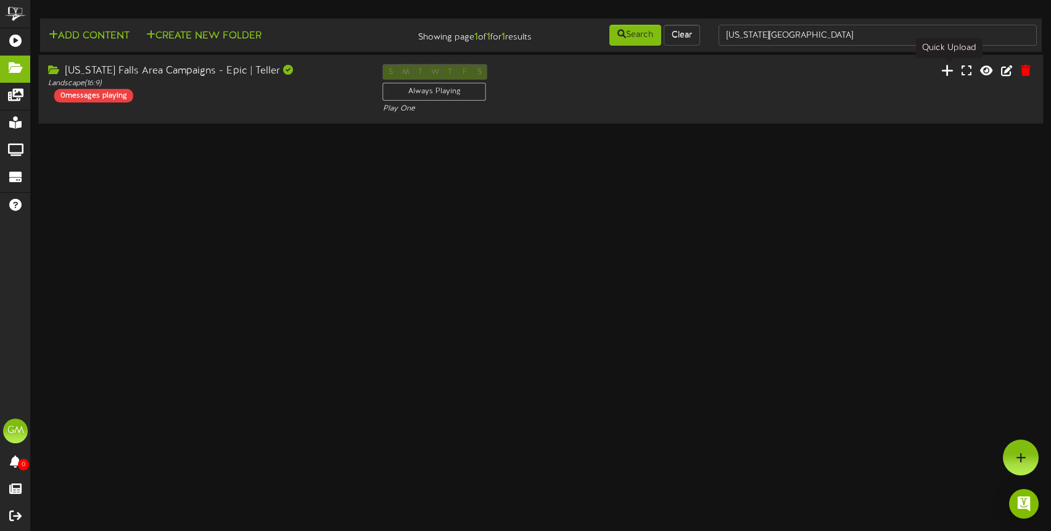
click at [947, 70] on icon at bounding box center [947, 71] width 12 height 14
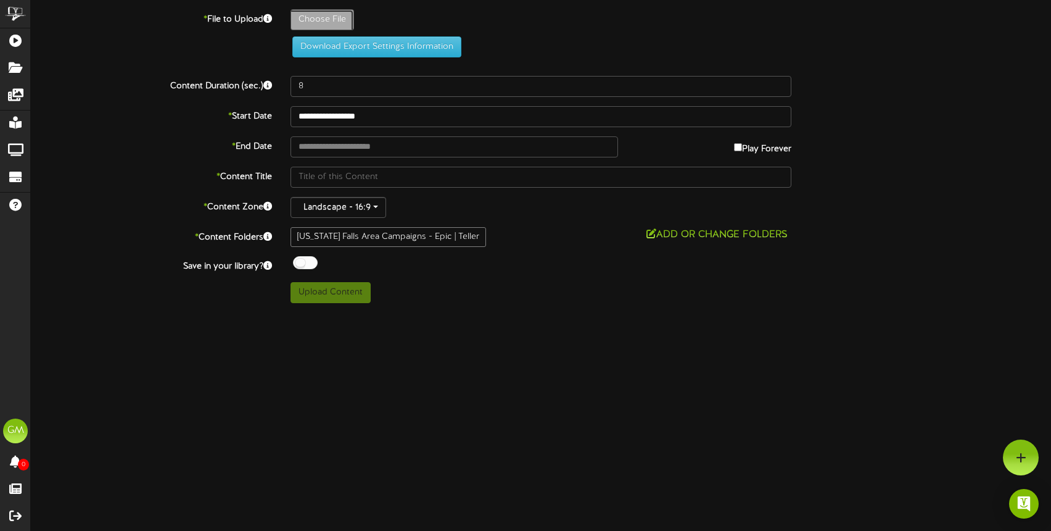
type input "**********"
type input "2025_SpudKings_TellerTV_EP"
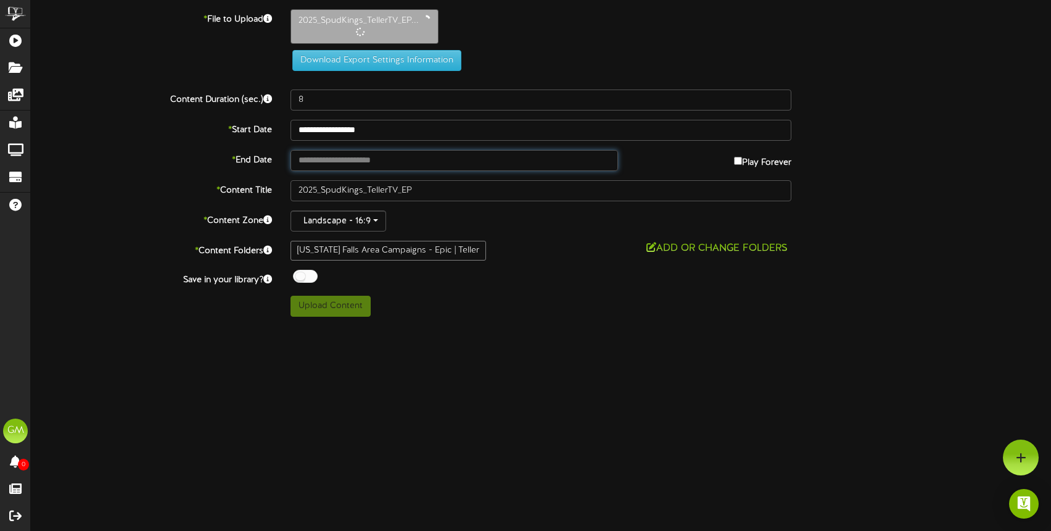
click at [430, 162] on input "text" at bounding box center [455, 160] width 328 height 21
type input "**********"
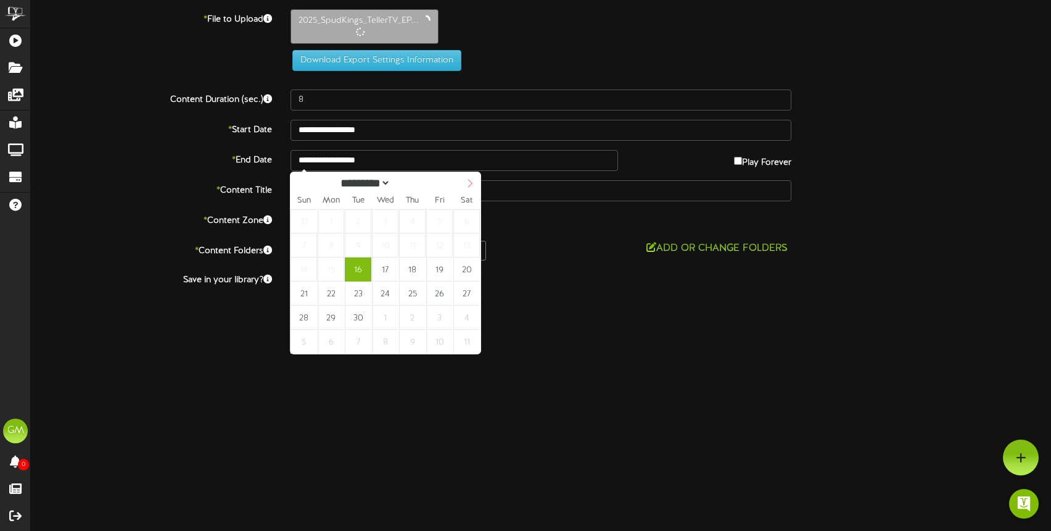
click at [469, 184] on icon at bounding box center [470, 183] width 9 height 9
select select "**"
click at [469, 181] on icon at bounding box center [470, 183] width 9 height 9
type input "****"
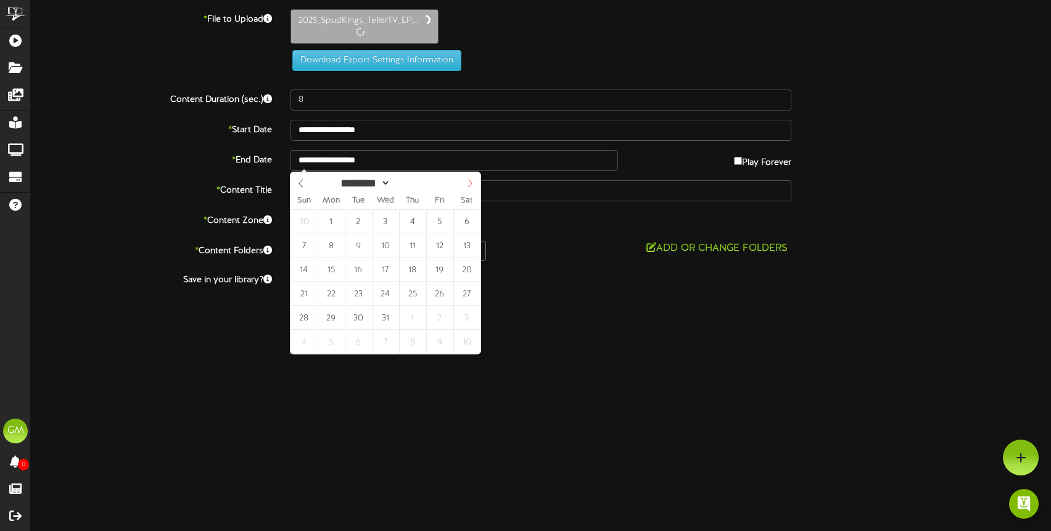
click at [469, 181] on icon at bounding box center [470, 183] width 9 height 9
select select "*"
click at [471, 184] on icon at bounding box center [470, 183] width 9 height 9
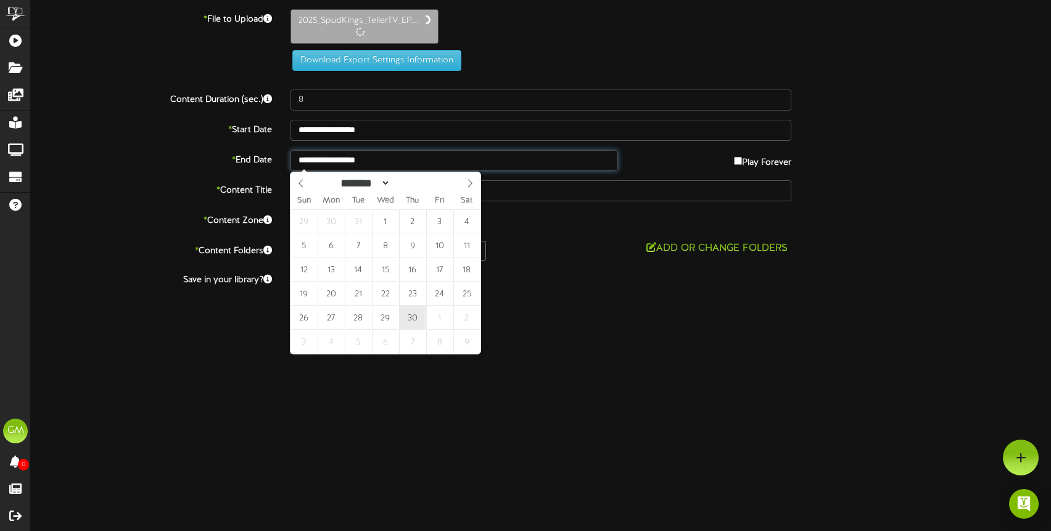
type input "**********"
click at [614, 326] on html "ChannelValet Playlists Folders Messages My Library Groups Devices Help GM Gentr…" at bounding box center [525, 163] width 1051 height 326
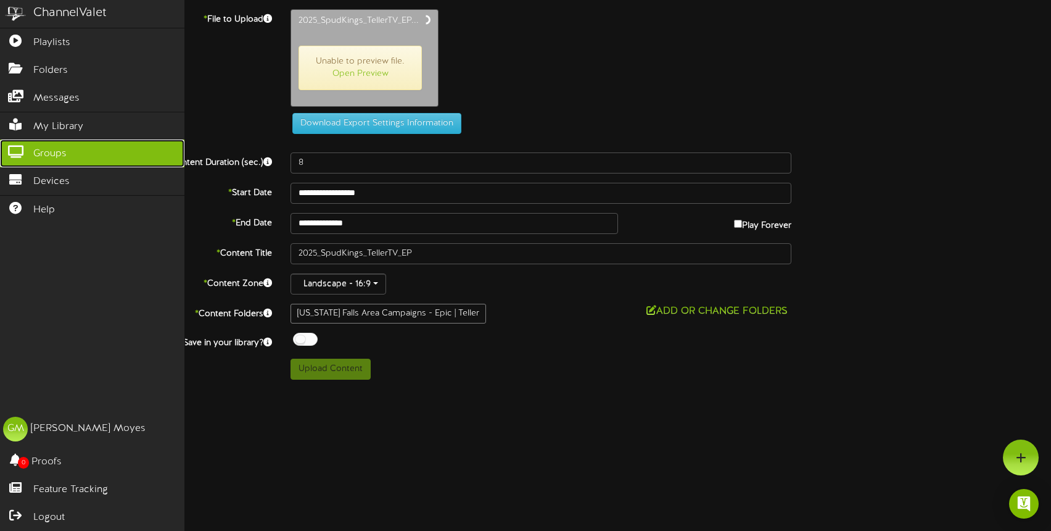
click at [62, 152] on span "Groups" at bounding box center [49, 154] width 33 height 14
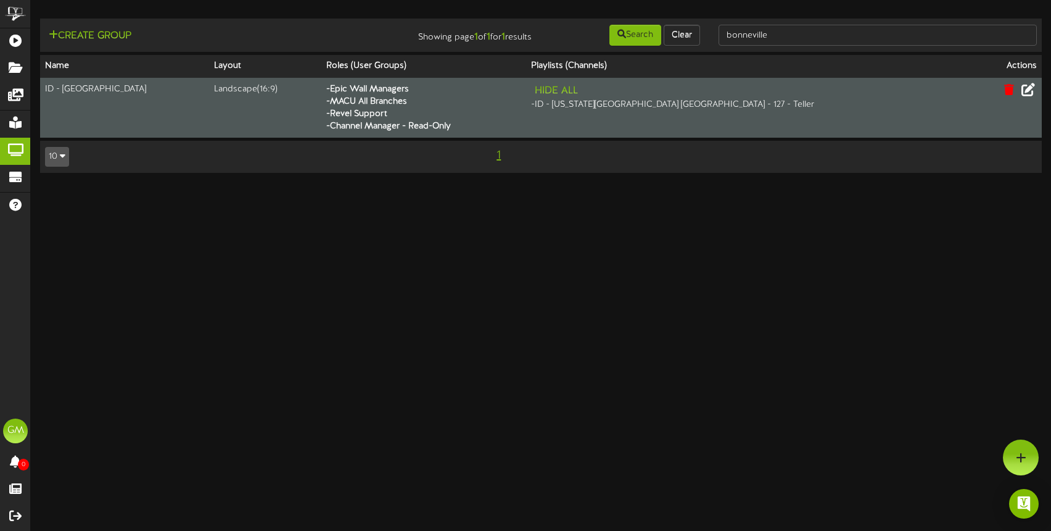
click at [1031, 91] on icon at bounding box center [1029, 90] width 14 height 14
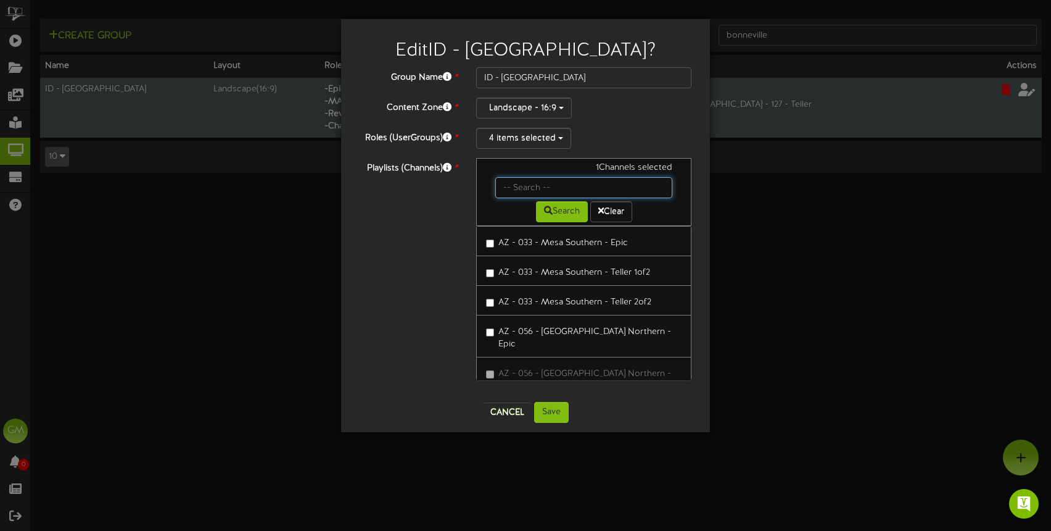
click at [557, 183] on input "text" at bounding box center [583, 187] width 177 height 21
type input "ID"
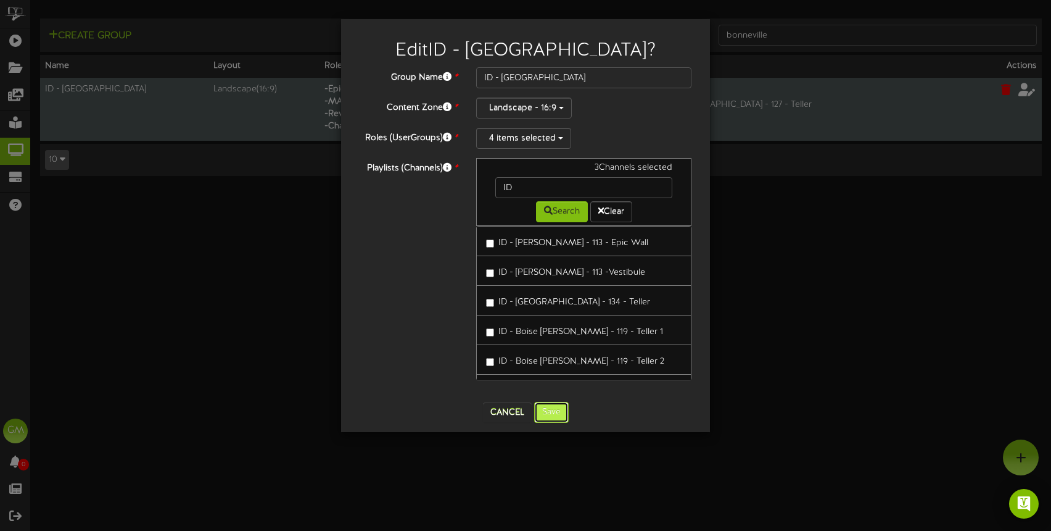
click at [554, 416] on button "Save" at bounding box center [551, 412] width 35 height 21
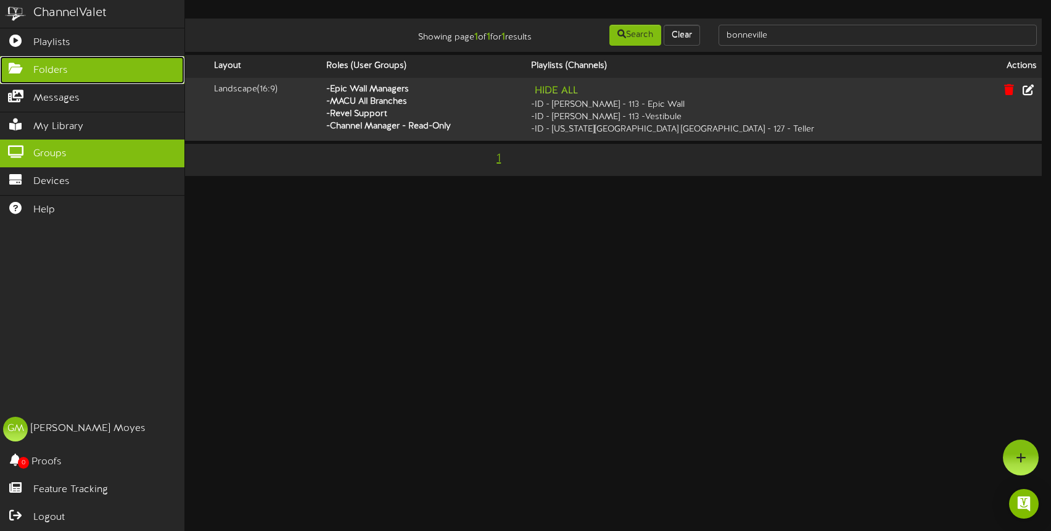
click at [14, 72] on icon at bounding box center [15, 66] width 31 height 9
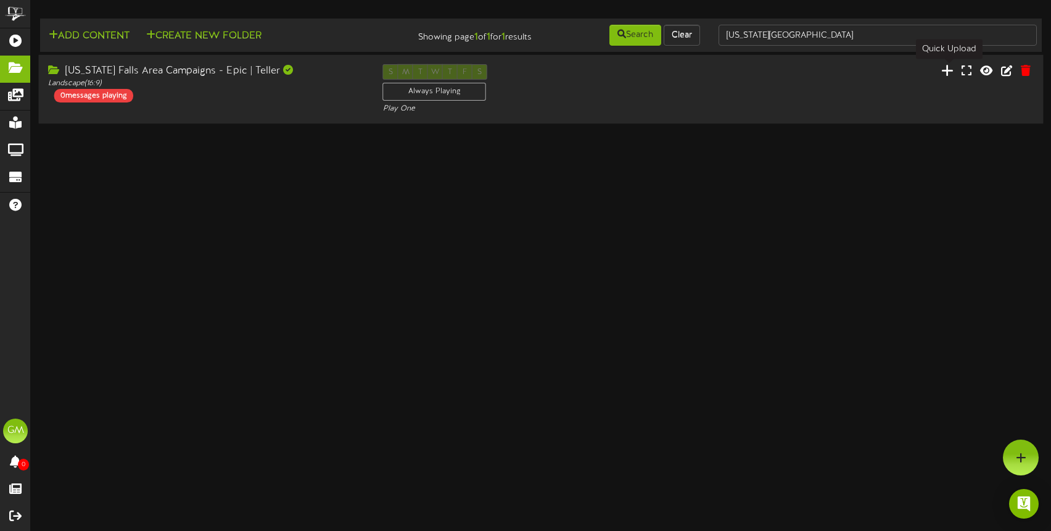
click at [952, 73] on icon at bounding box center [947, 71] width 12 height 14
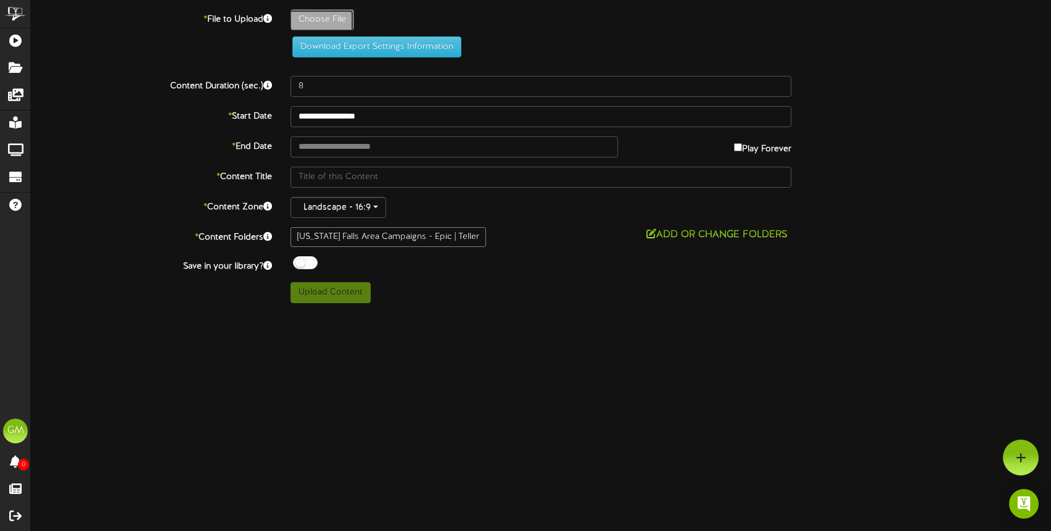
type input "**********"
type input "2025_SpudKings_TellerTV_EP"
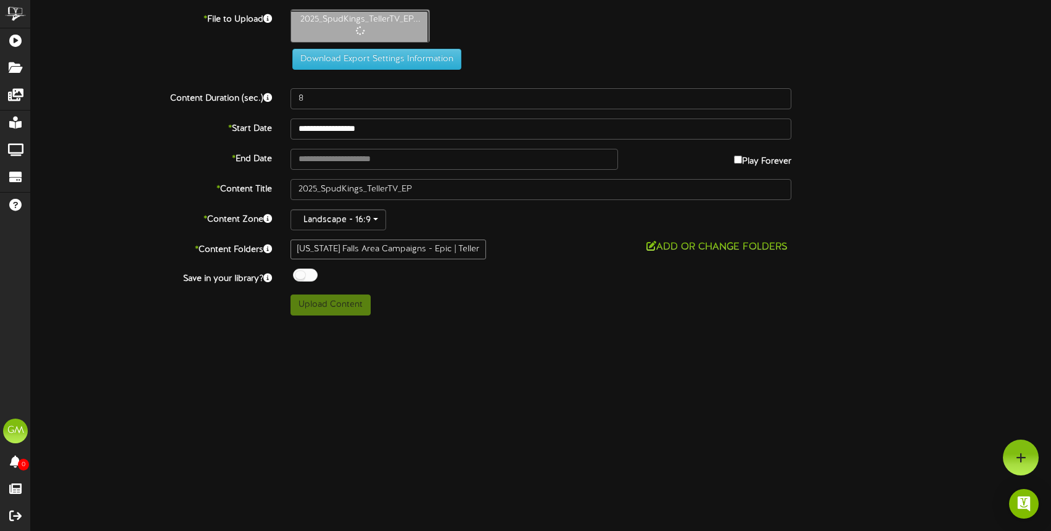
type input "18"
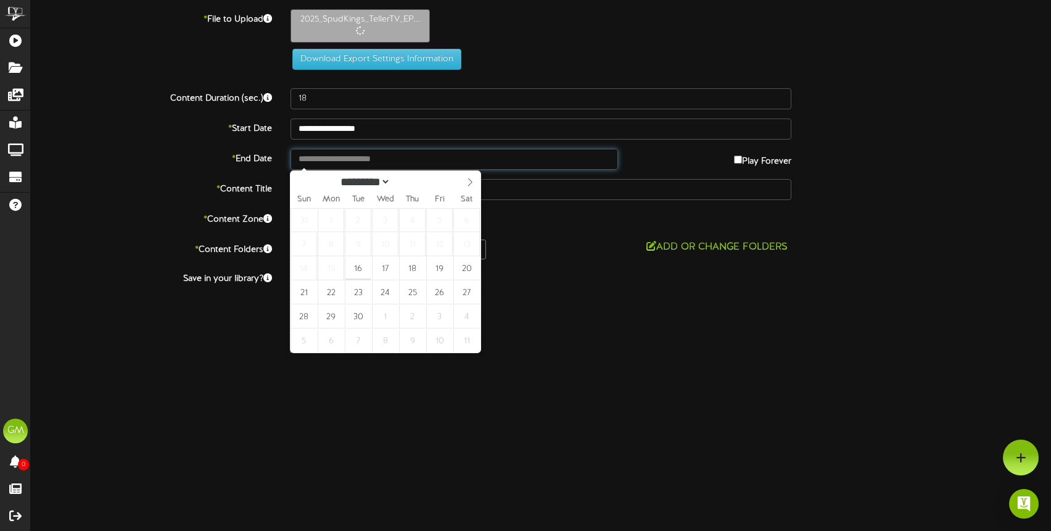
click at [400, 165] on input "text" at bounding box center [455, 159] width 328 height 21
type input "**********"
click at [467, 182] on icon at bounding box center [470, 182] width 9 height 9
select select "**"
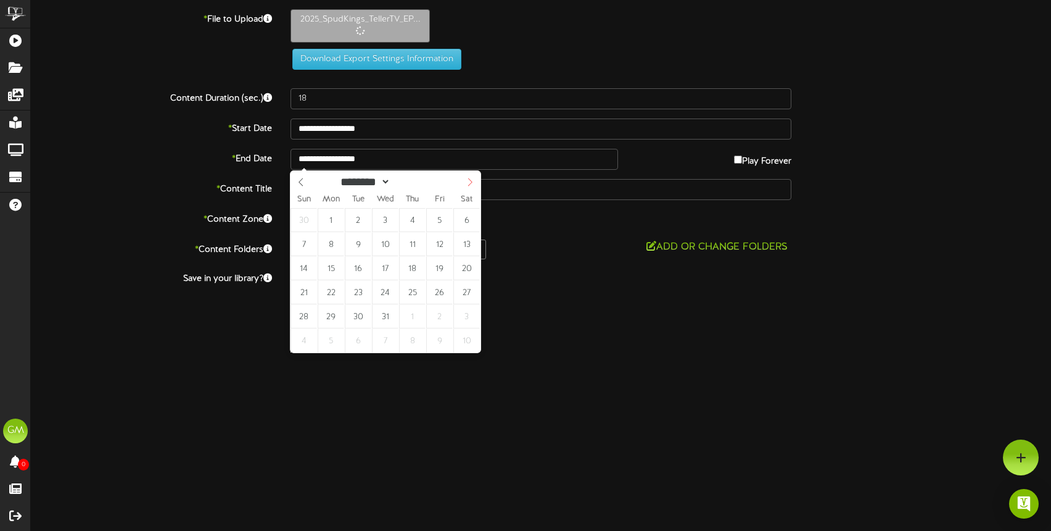
click at [471, 182] on icon at bounding box center [470, 182] width 4 height 8
type input "****"
click at [471, 182] on icon at bounding box center [470, 182] width 4 height 8
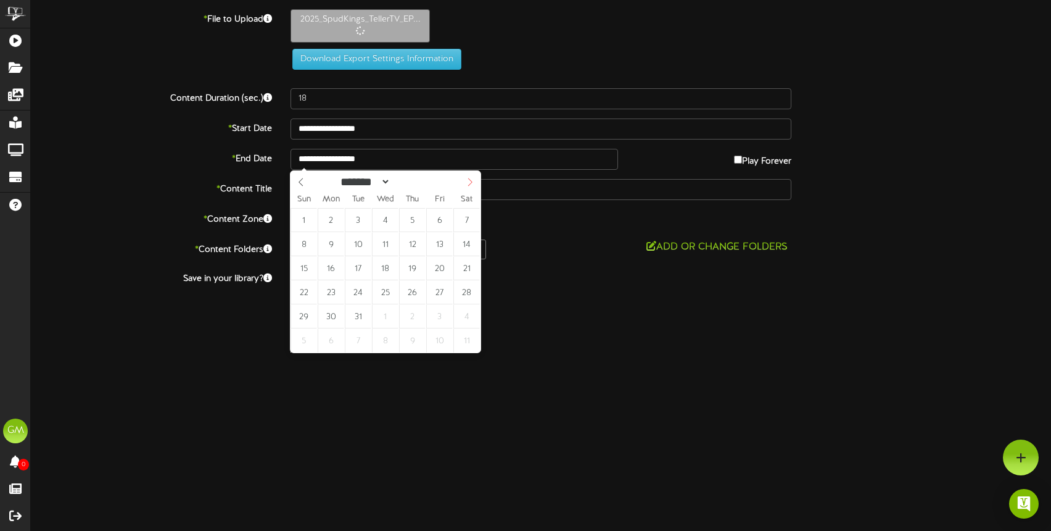
select select "*"
click at [469, 183] on icon at bounding box center [470, 182] width 9 height 9
type input "**********"
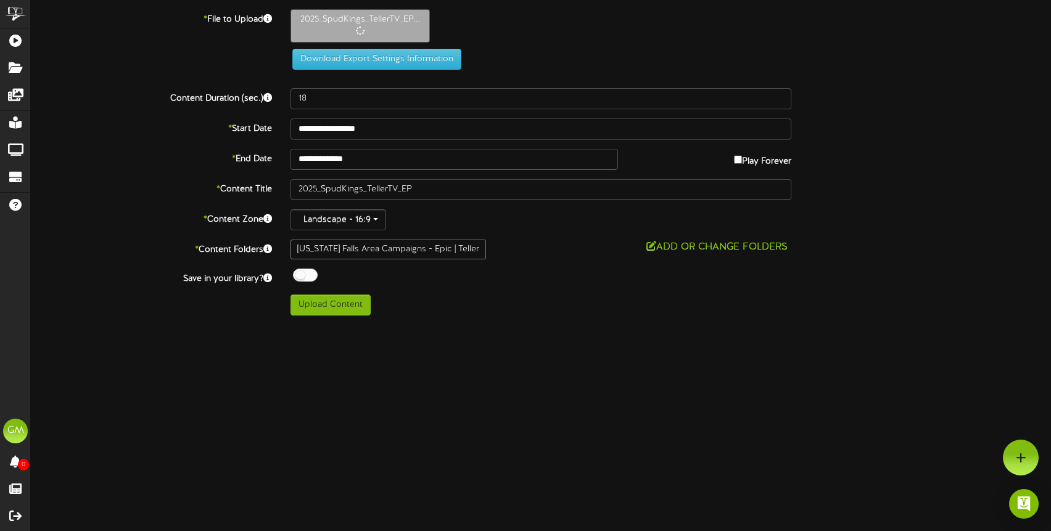
click at [412, 324] on html "ChannelValet Playlists Folders Messages My Library Groups Devices Help GM Gentr…" at bounding box center [525, 162] width 1051 height 324
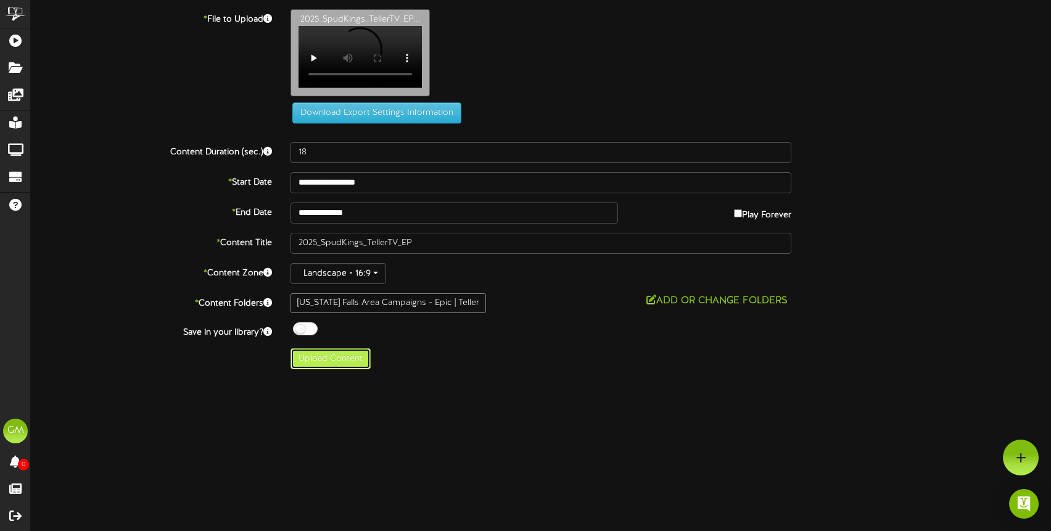
click at [345, 368] on button "Upload Content" at bounding box center [331, 358] width 80 height 21
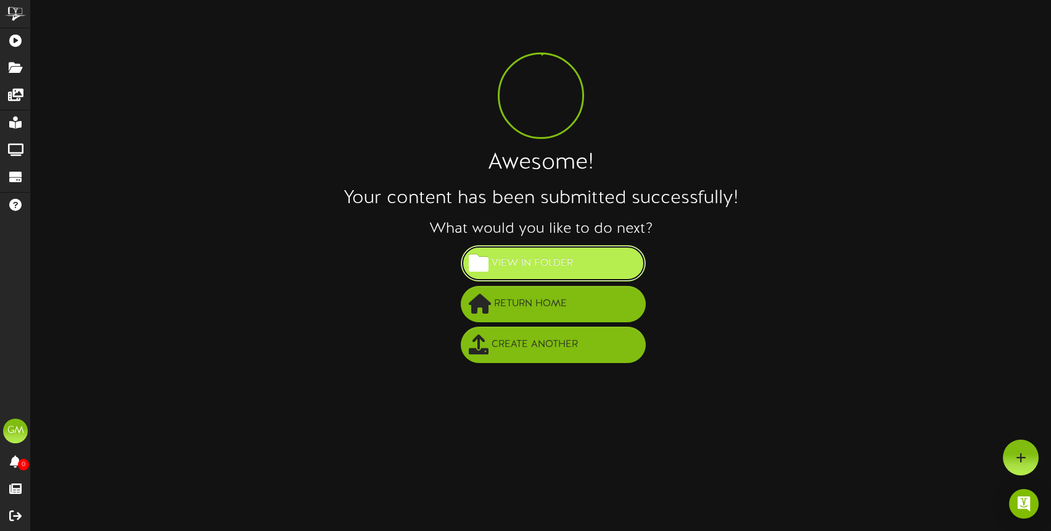
click at [550, 272] on span "View in Folder" at bounding box center [533, 263] width 88 height 20
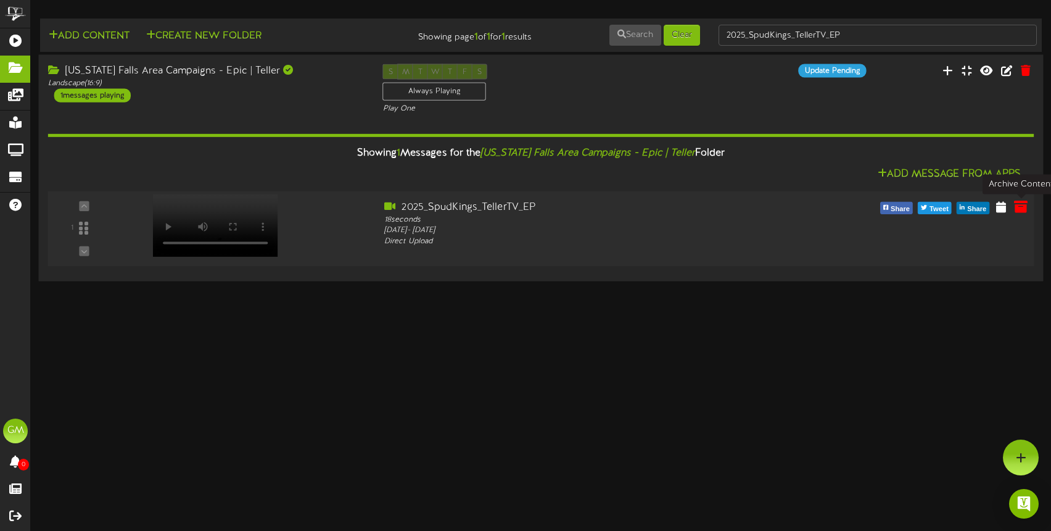
click at [1018, 206] on icon at bounding box center [1021, 206] width 14 height 14
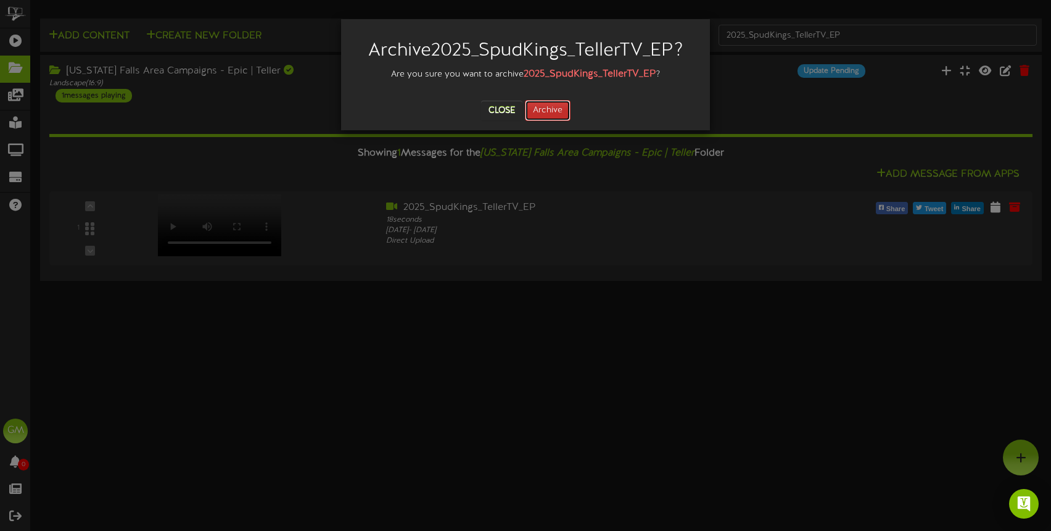
click at [564, 109] on button "Archive" at bounding box center [548, 110] width 46 height 21
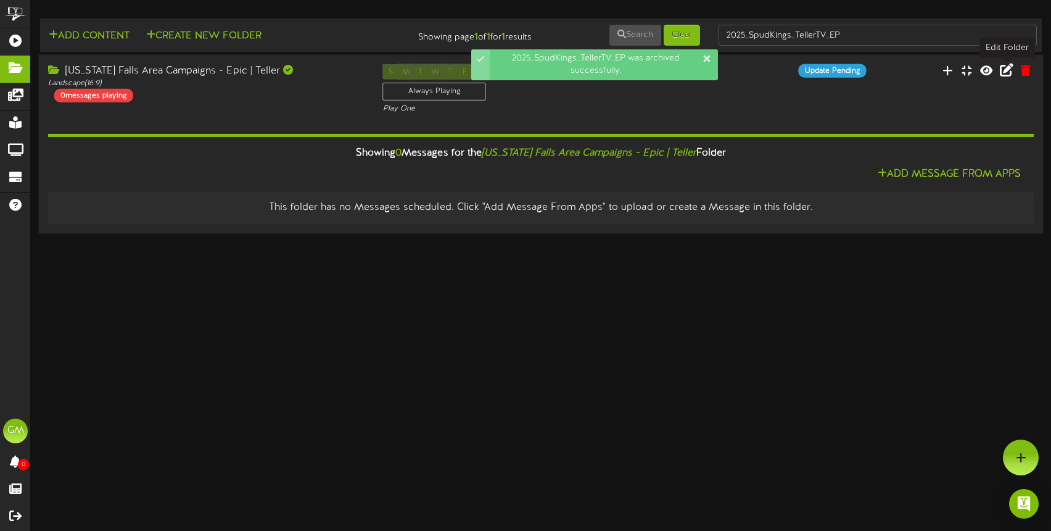
click at [1008, 71] on icon at bounding box center [1007, 70] width 14 height 14
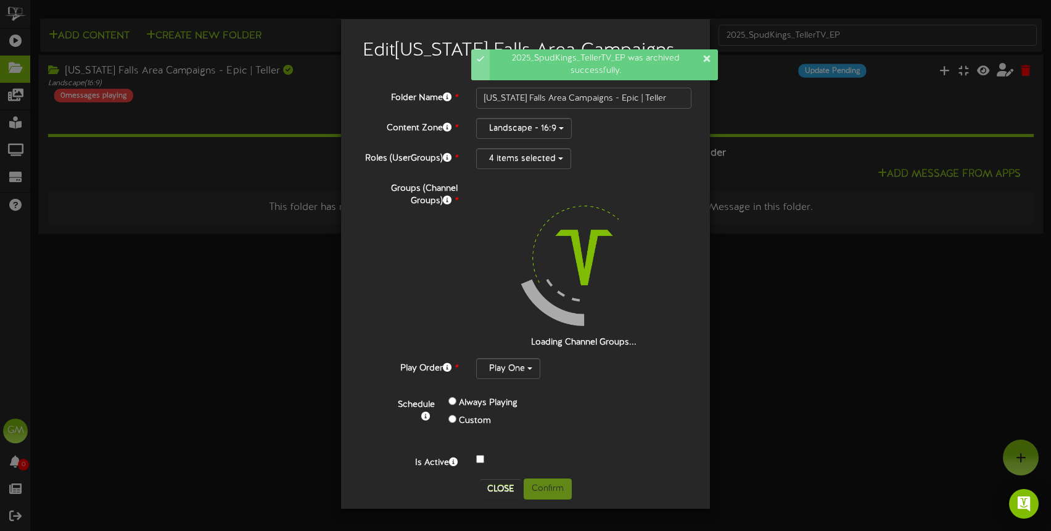
click at [484, 465] on div at bounding box center [584, 459] width 234 height 15
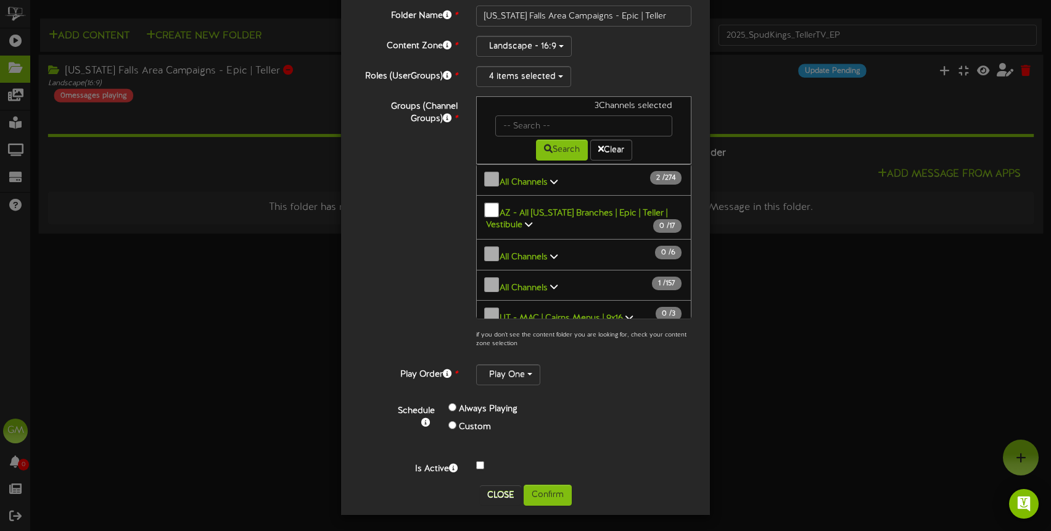
scroll to position [84, 0]
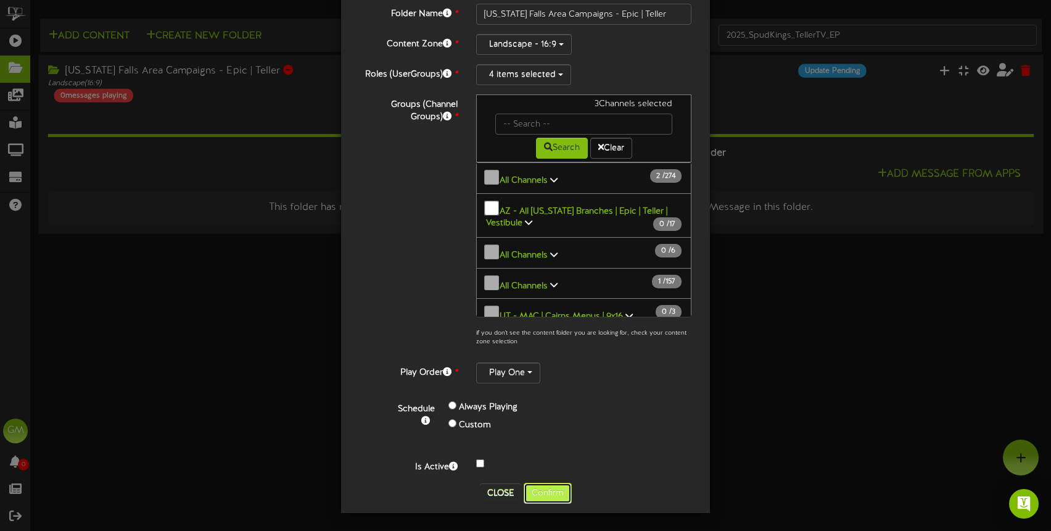
click at [548, 491] on button "Confirm" at bounding box center [548, 492] width 48 height 21
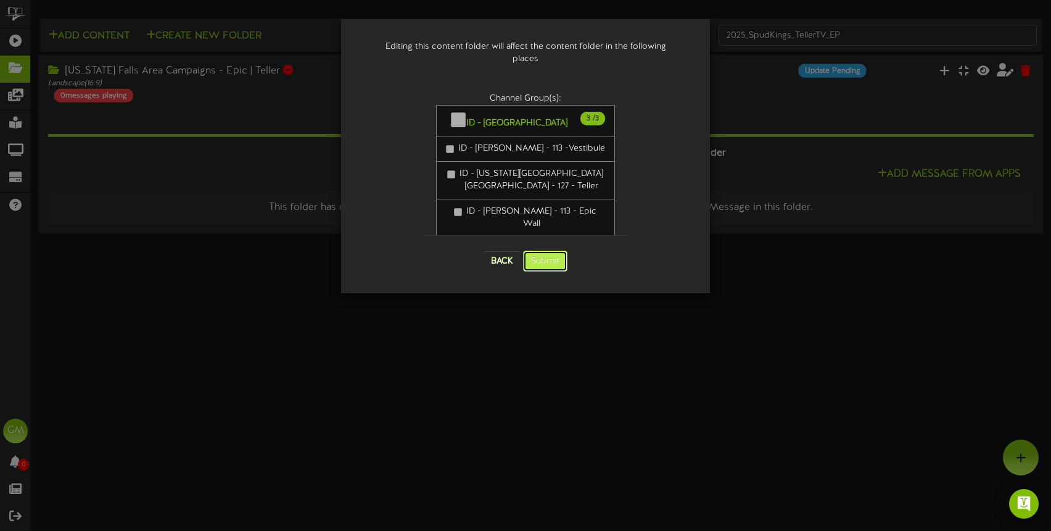
click at [548, 251] on button "Submit" at bounding box center [545, 260] width 44 height 21
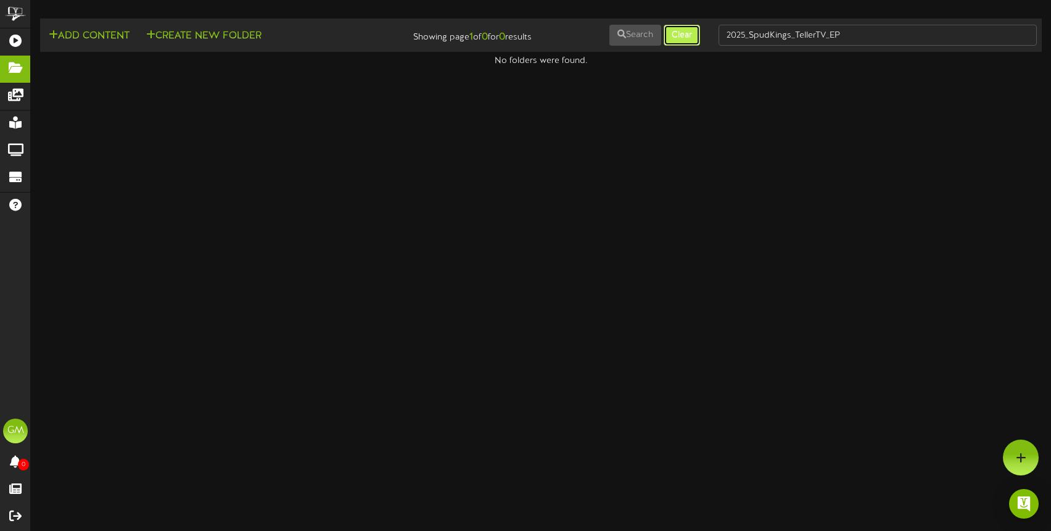
click at [687, 41] on button "Clear" at bounding box center [682, 35] width 36 height 21
